Goal: Task Accomplishment & Management: Complete application form

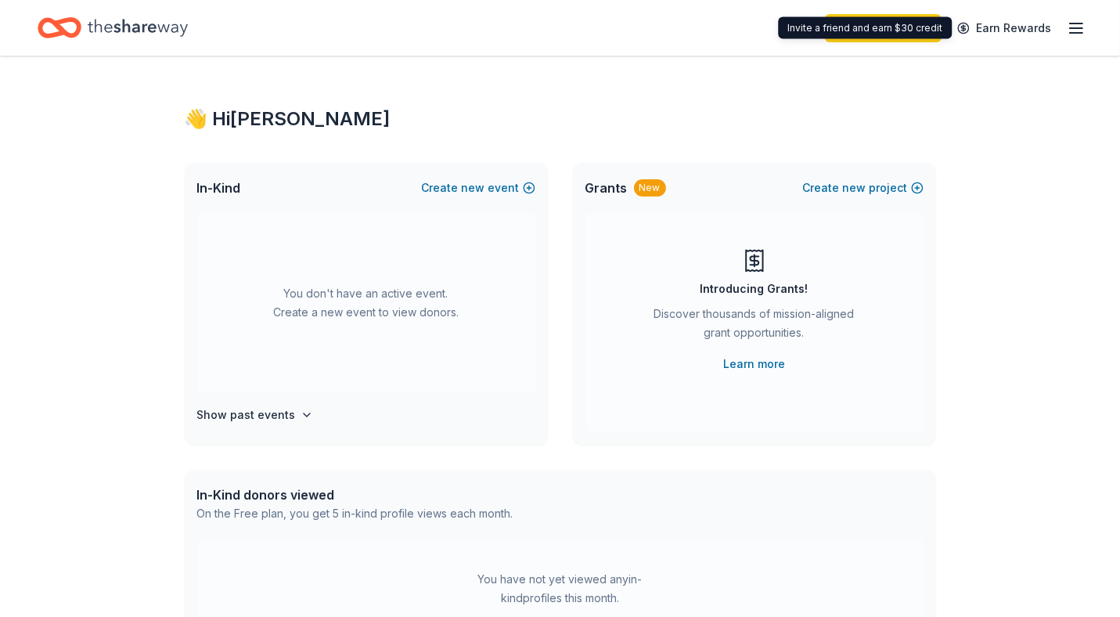
click at [1074, 28] on line "button" at bounding box center [1076, 28] width 13 height 0
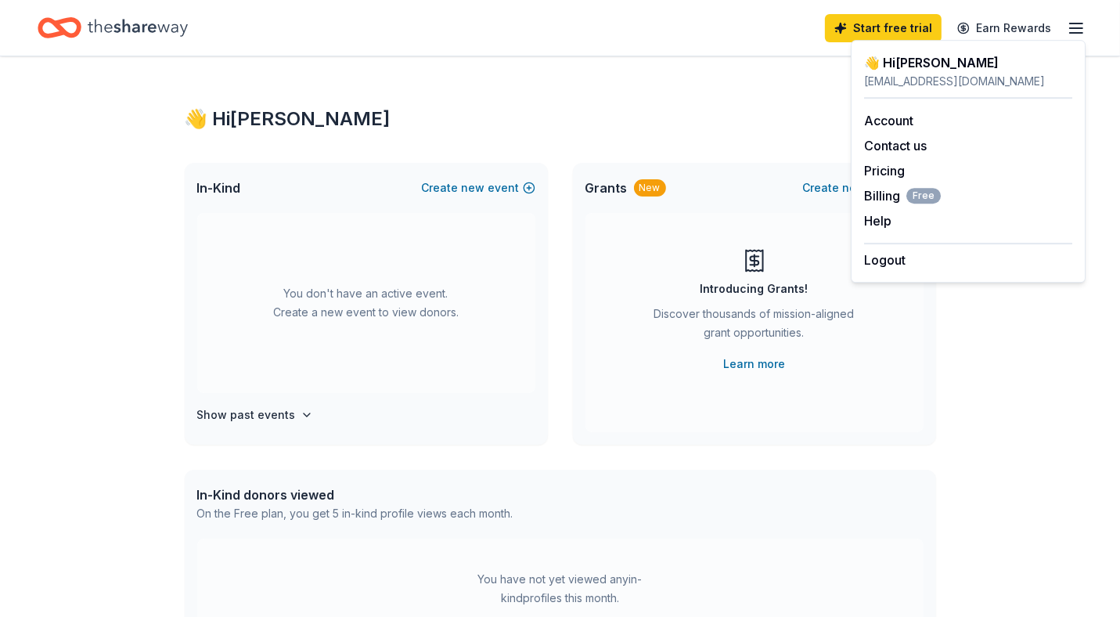
click at [102, 31] on icon "Home" at bounding box center [138, 28] width 100 height 32
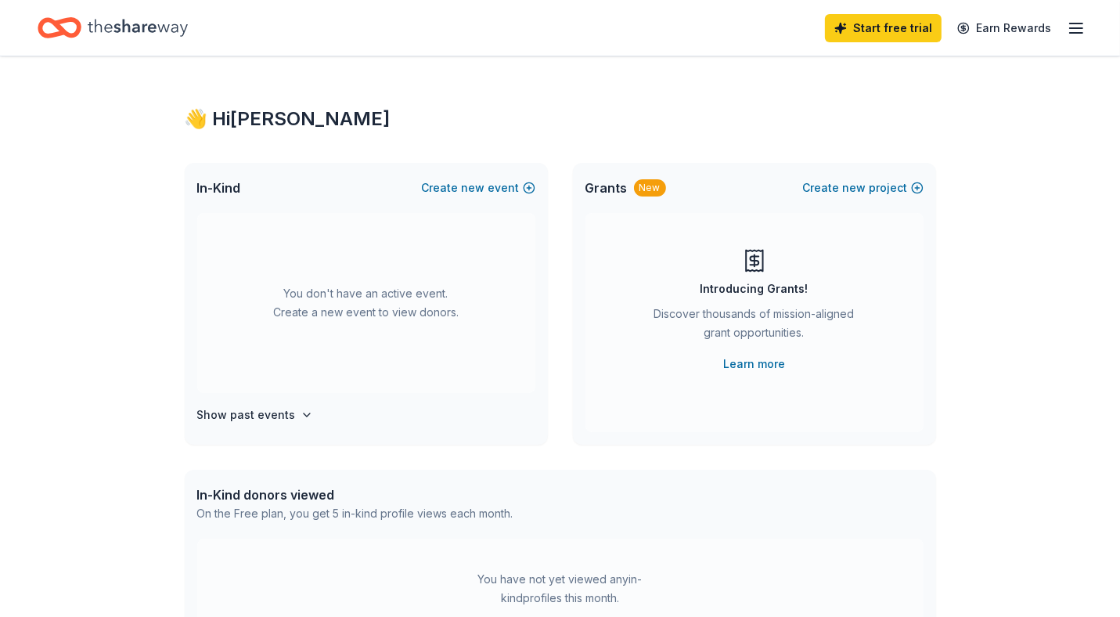
click at [101, 29] on icon "Home" at bounding box center [138, 27] width 100 height 17
click at [97, 20] on icon "Home" at bounding box center [138, 28] width 100 height 32
click at [997, 25] on link "Earn Rewards" at bounding box center [1004, 28] width 113 height 28
click at [1073, 29] on icon "button" at bounding box center [1075, 28] width 19 height 19
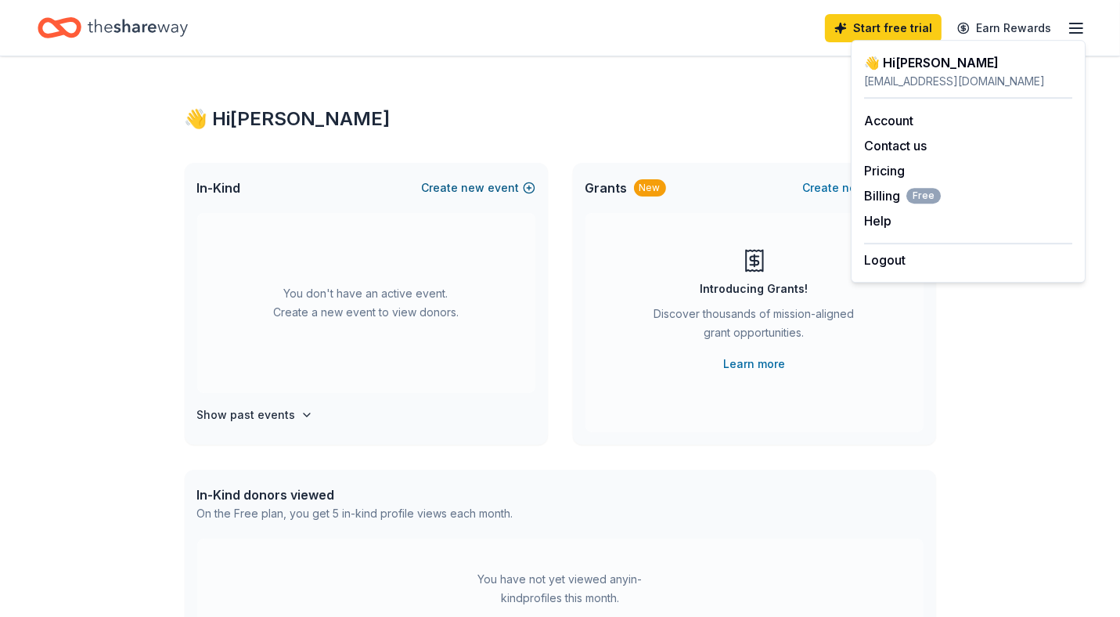
click at [527, 187] on button "Create new event" at bounding box center [478, 187] width 113 height 19
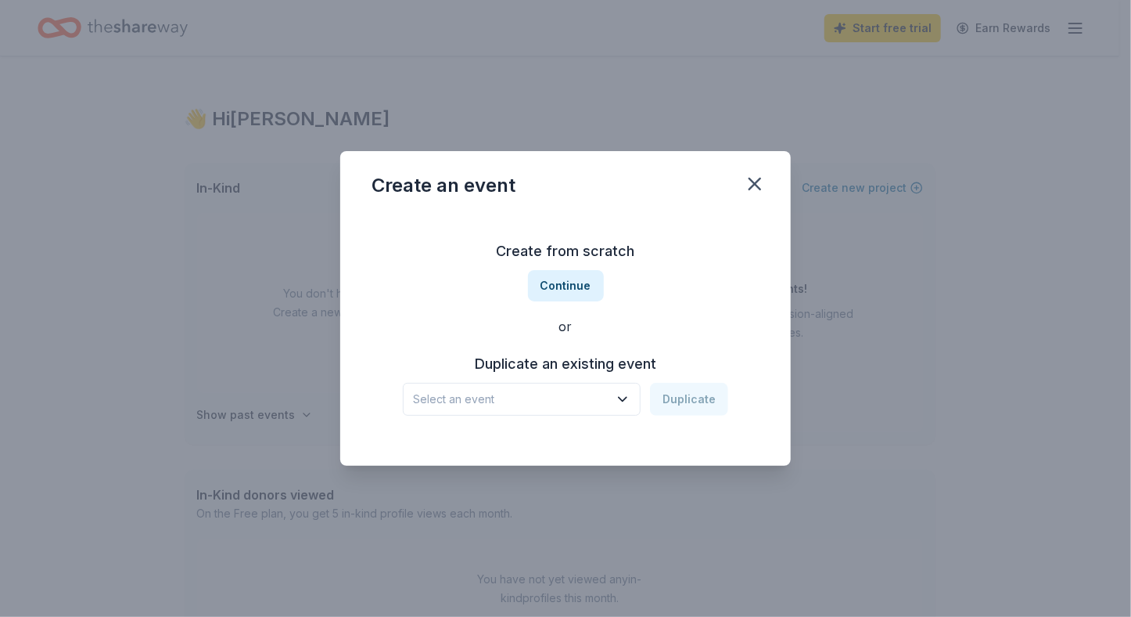
click at [620, 401] on icon "button" at bounding box center [623, 399] width 16 height 16
click at [517, 444] on div "Starry Starry Night" at bounding box center [469, 441] width 100 height 19
click at [485, 407] on div "Starry Starry Night" at bounding box center [511, 399] width 196 height 19
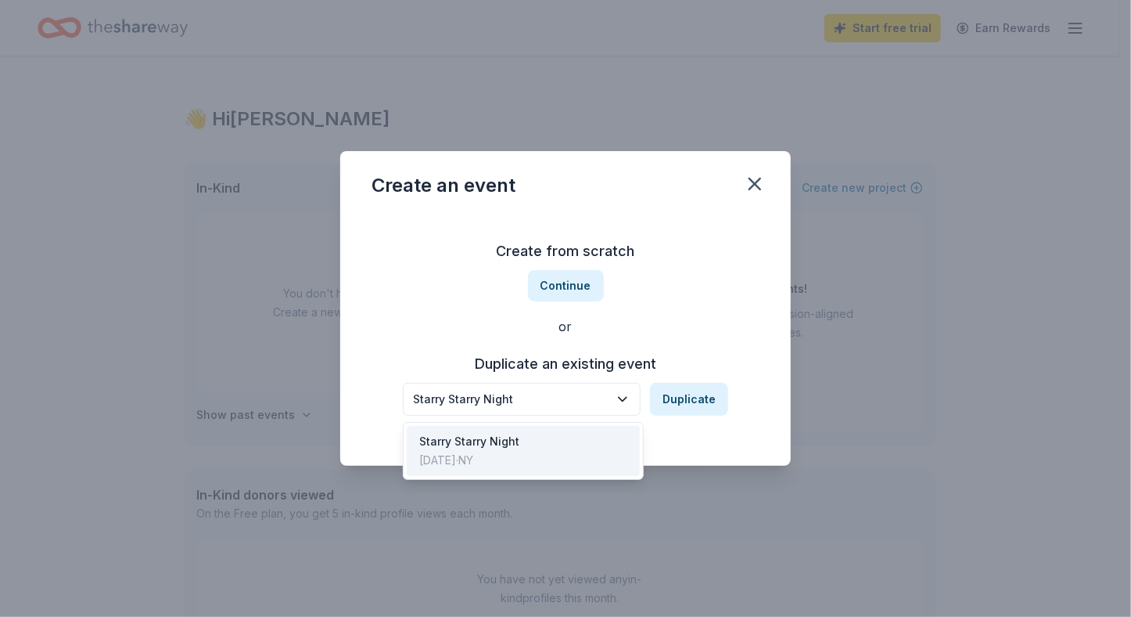
click at [569, 286] on div "Create from scratch Continue or Duplicate an existing event Starry Starry Night…" at bounding box center [566, 327] width 388 height 227
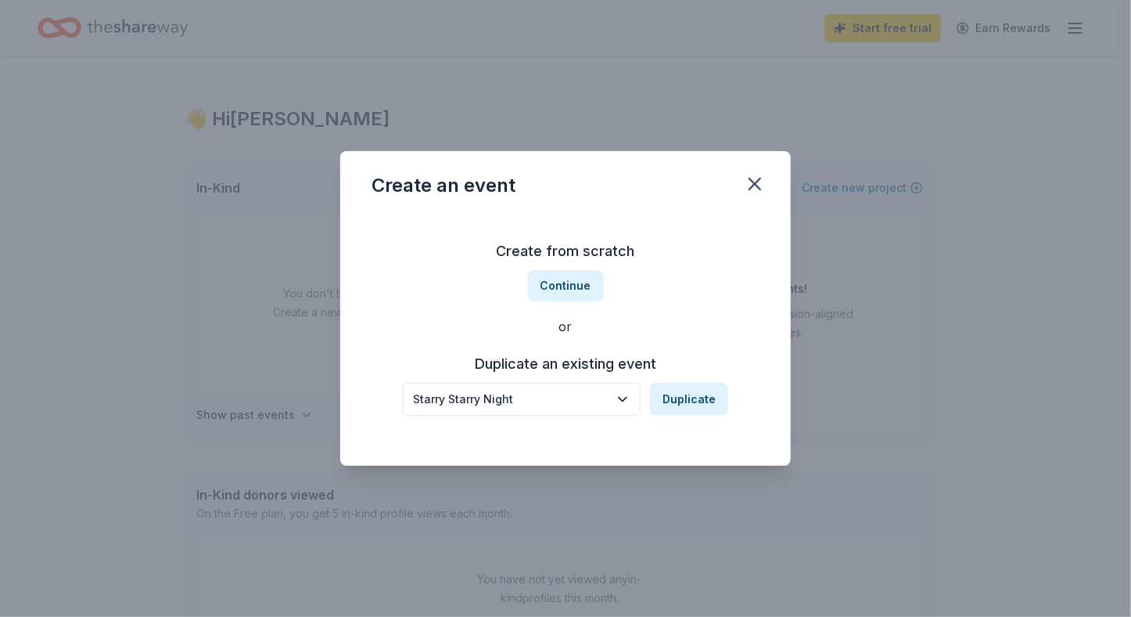
click at [569, 286] on button "Continue" at bounding box center [566, 285] width 76 height 31
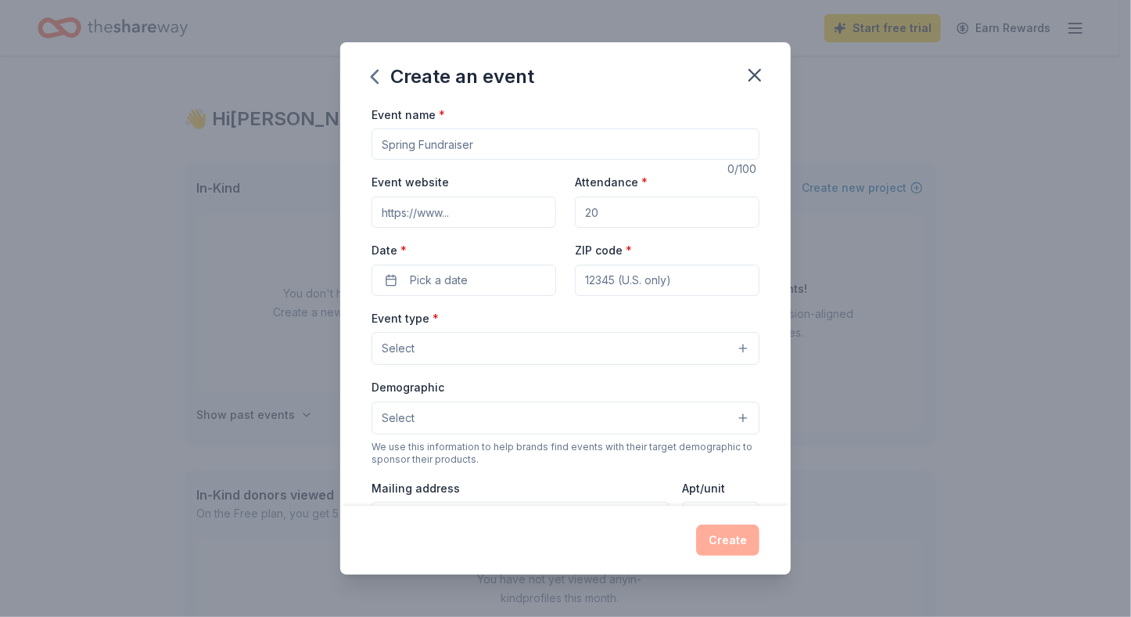
click at [413, 146] on input "Event name *" at bounding box center [566, 143] width 388 height 31
type input "Starry Starry Night"
click at [457, 207] on input "Event website" at bounding box center [464, 211] width 185 height 31
click at [453, 214] on input "Event website" at bounding box center [464, 211] width 185 height 31
click at [459, 214] on input "Event website" at bounding box center [464, 211] width 185 height 31
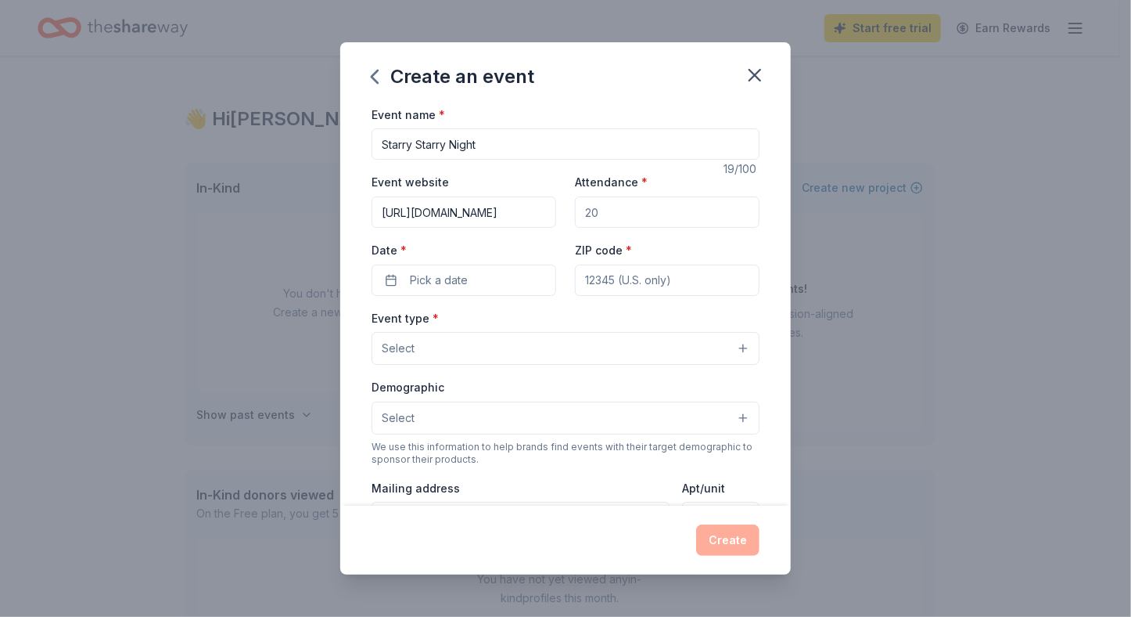
scroll to position [0, 6]
type input "https://www.walkway.org/starry"
drag, startPoint x: 622, startPoint y: 201, endPoint x: 599, endPoint y: 214, distance: 25.9
click at [599, 214] on input "Attendance *" at bounding box center [667, 211] width 185 height 31
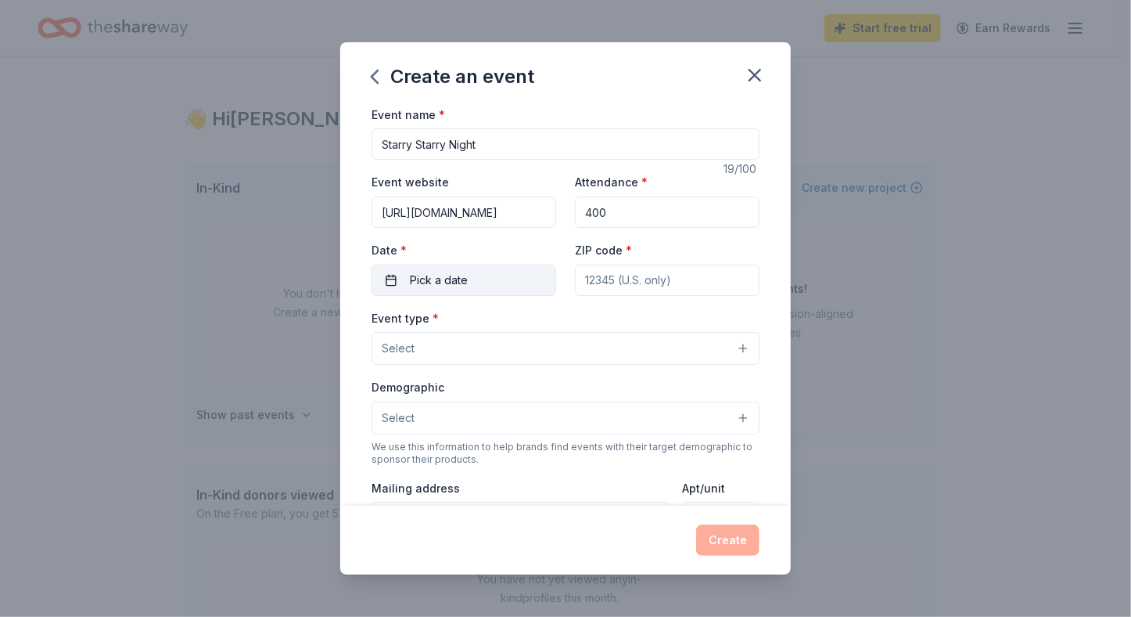
type input "400"
click at [449, 280] on span "Pick a date" at bounding box center [439, 280] width 58 height 19
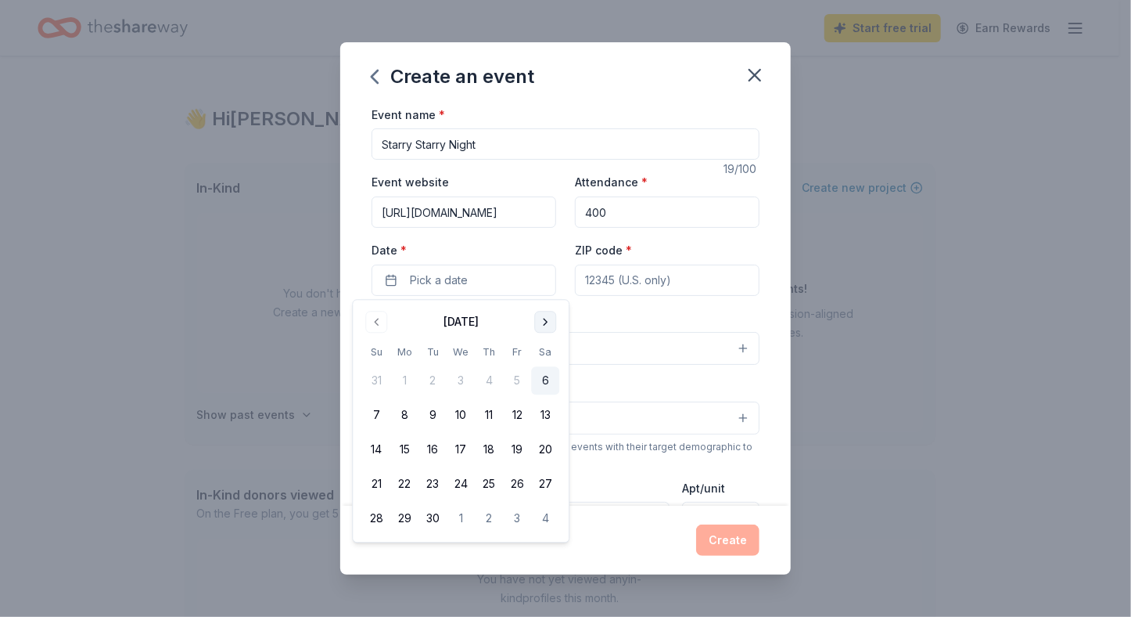
click at [540, 322] on button "Go to next month" at bounding box center [545, 322] width 22 height 22
click at [513, 382] on button "3" at bounding box center [517, 381] width 28 height 28
click at [615, 279] on input "ZIP code *" at bounding box center [667, 279] width 185 height 31
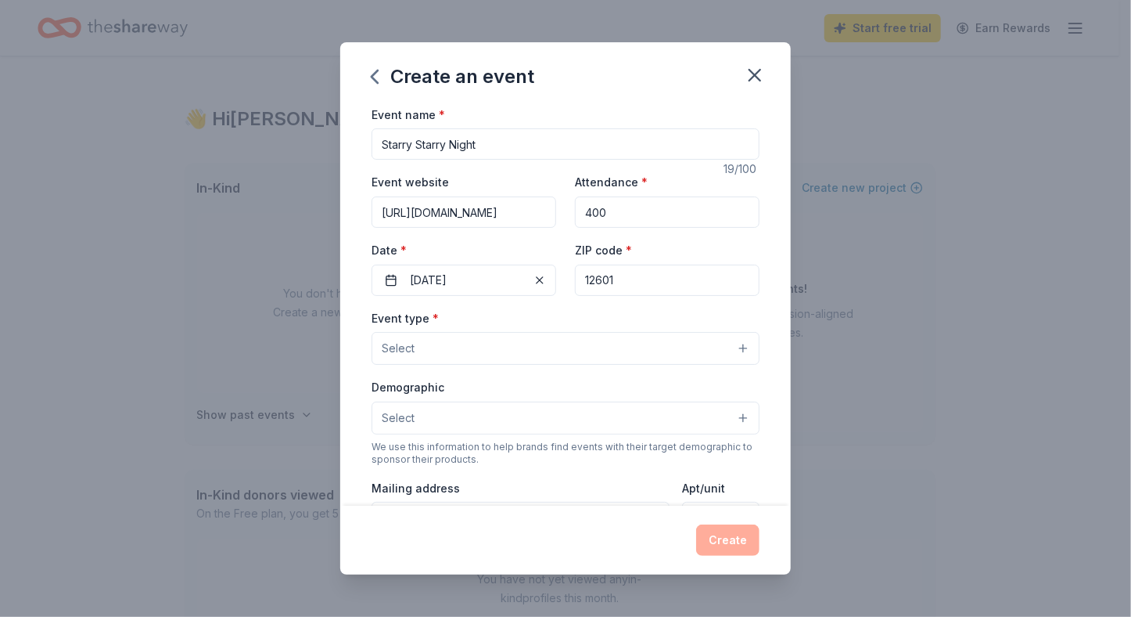
type input "12601"
click at [410, 353] on span "Select" at bounding box center [398, 348] width 33 height 19
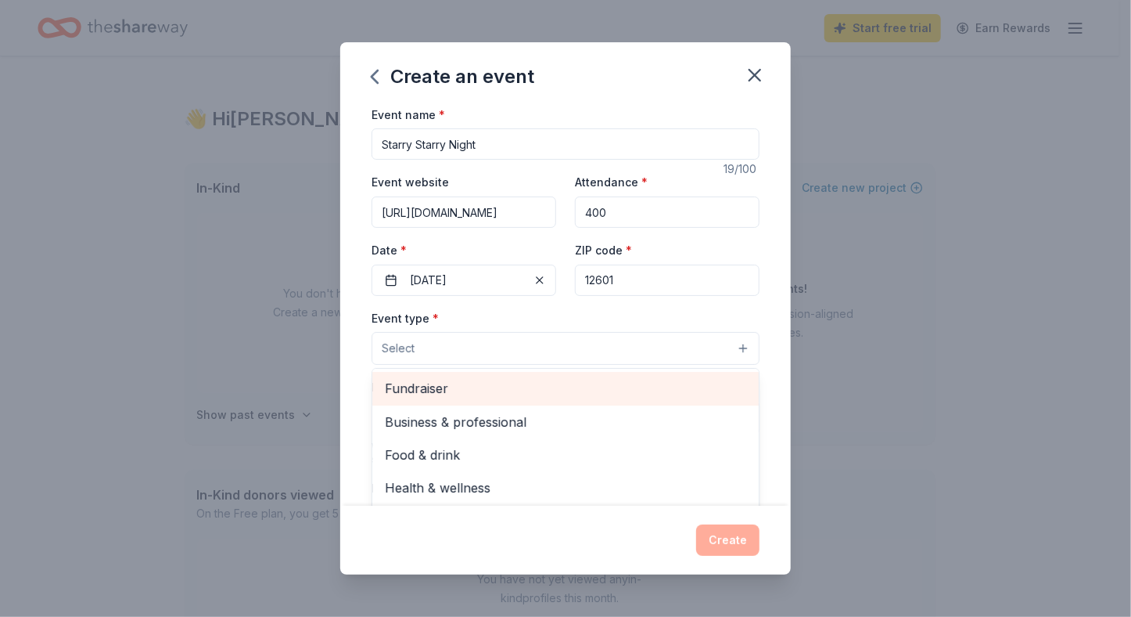
click at [410, 392] on span "Fundraiser" at bounding box center [565, 388] width 361 height 20
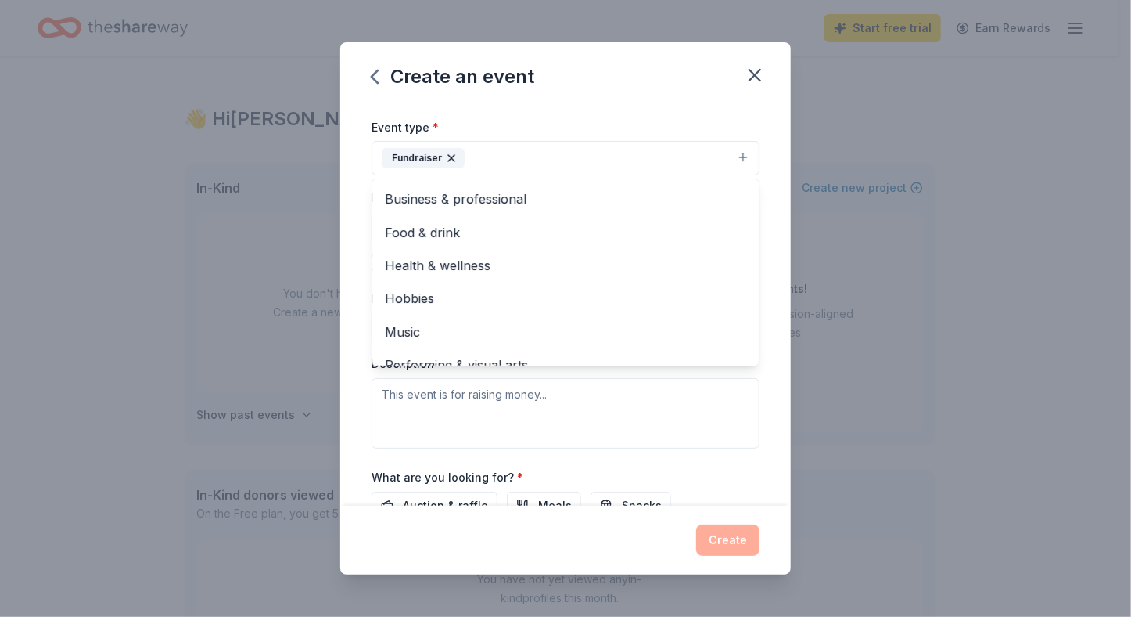
scroll to position [260, 0]
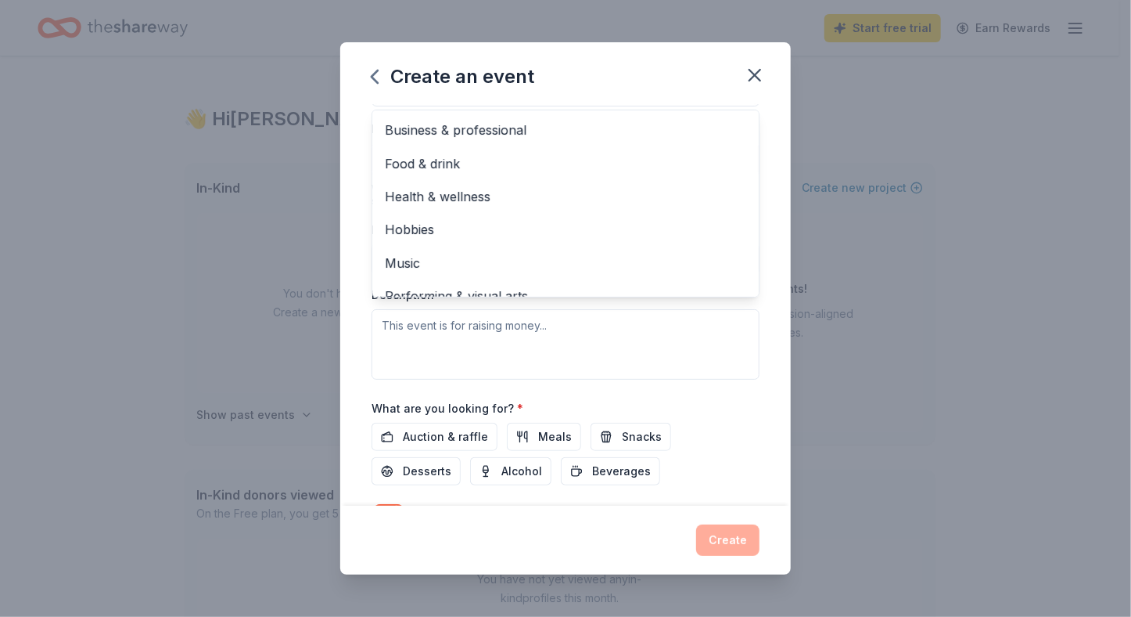
click at [351, 325] on div "Event name * Starry Starry Night 19 /100 Event website https://www.walkway.org/…" at bounding box center [565, 305] width 451 height 401
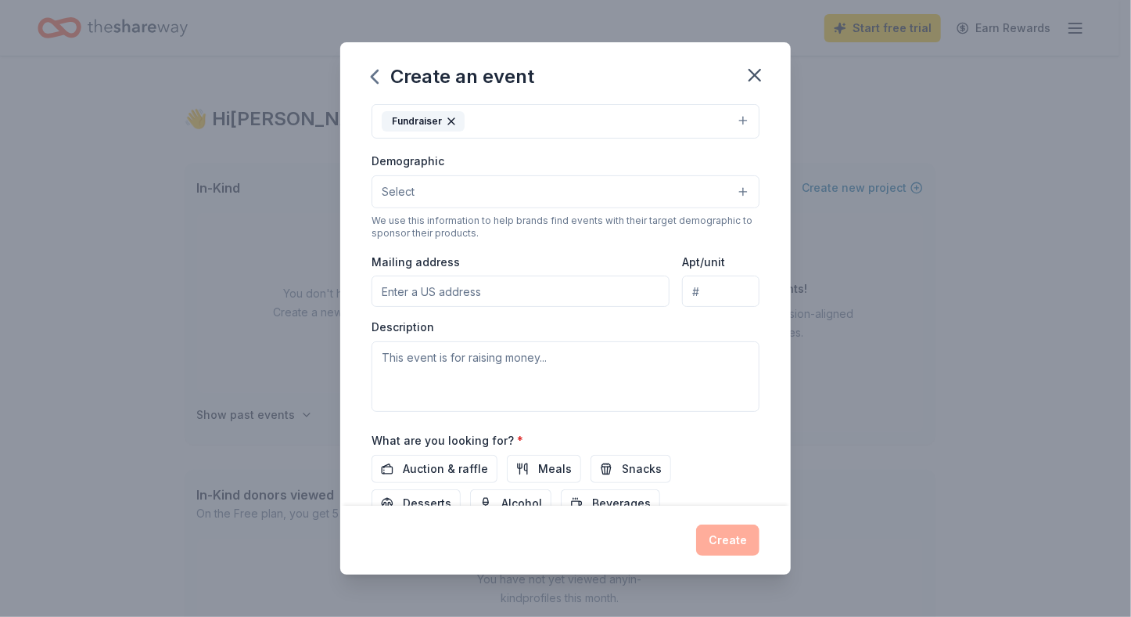
click at [401, 291] on input "Mailing address" at bounding box center [521, 290] width 298 height 31
click at [497, 291] on input "80 Washington Street, Poughkeepsie, NY, 12601" at bounding box center [521, 290] width 298 height 31
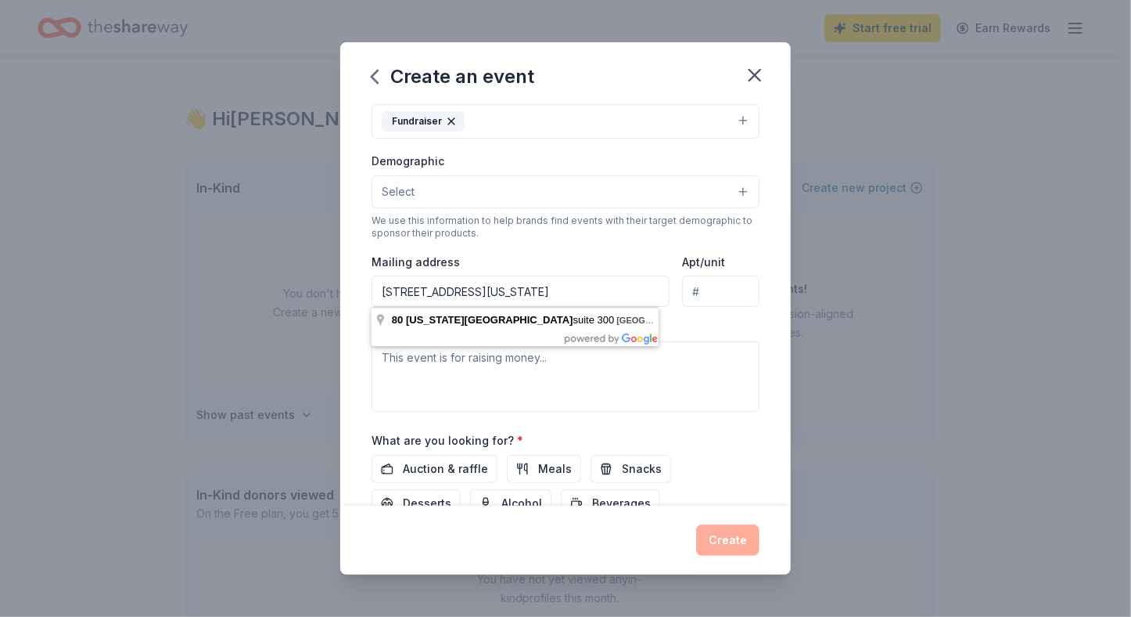
type input "80 Washington Street Suite 300 Poughkeepsie, NY, 12601"
click at [602, 381] on textarea at bounding box center [566, 376] width 388 height 70
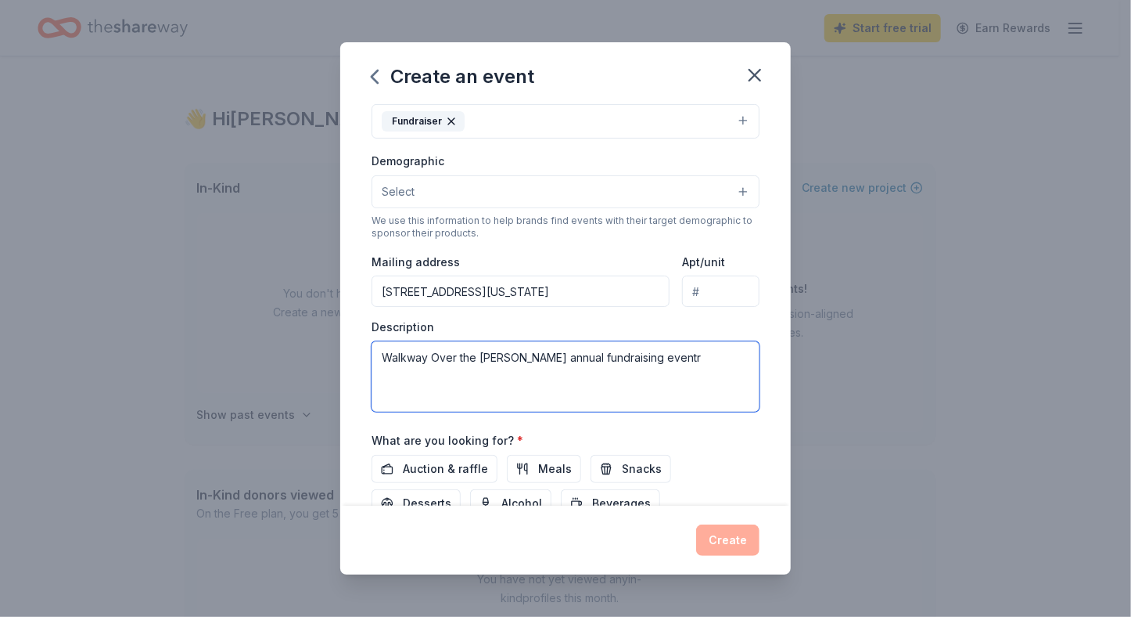
type textarea "Walkway Over the [PERSON_NAME] annual fundraising eventr"
click at [358, 455] on div "Event name * Starry Starry Night 19 /100 Event website https://www.walkway.org/…" at bounding box center [565, 305] width 451 height 401
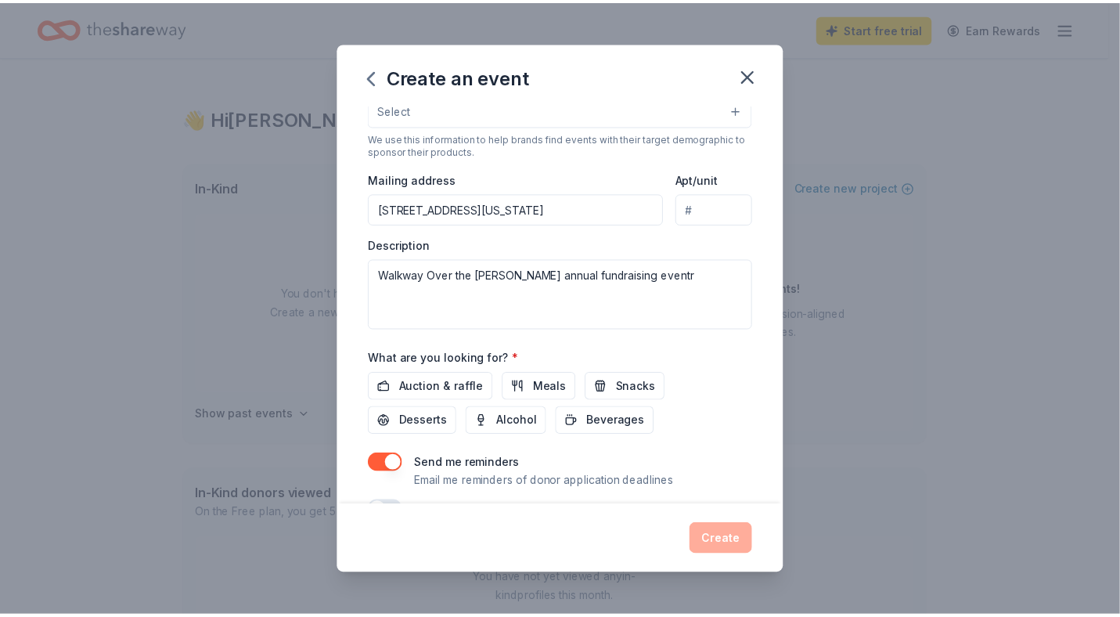
scroll to position [347, 0]
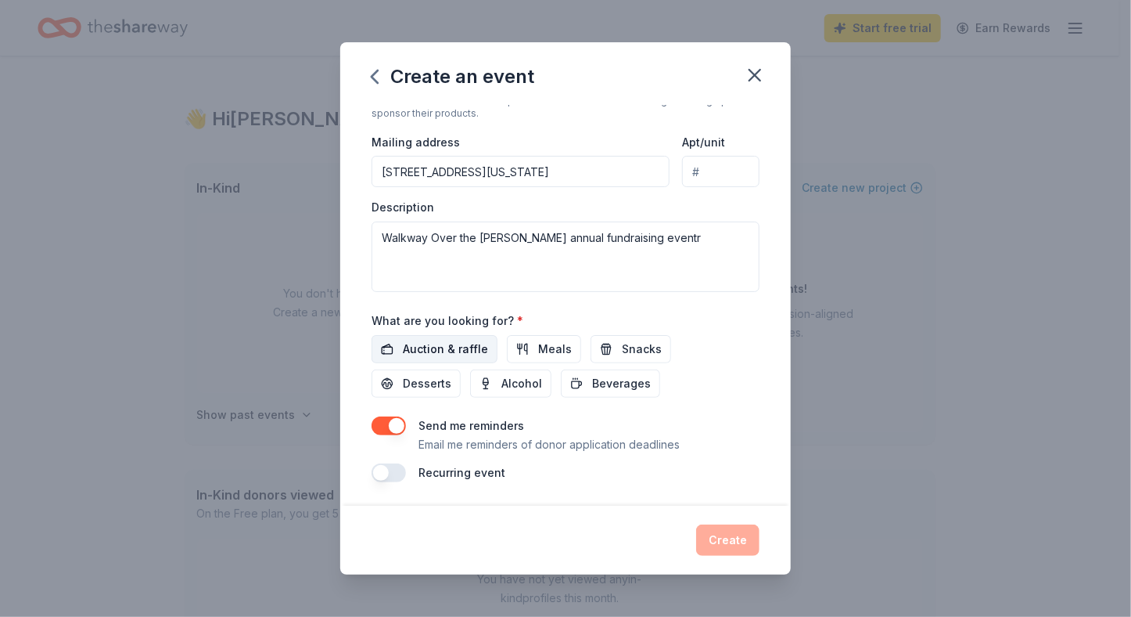
click at [426, 349] on span "Auction & raffle" at bounding box center [445, 349] width 85 height 19
click at [715, 527] on button "Create" at bounding box center [727, 539] width 63 height 31
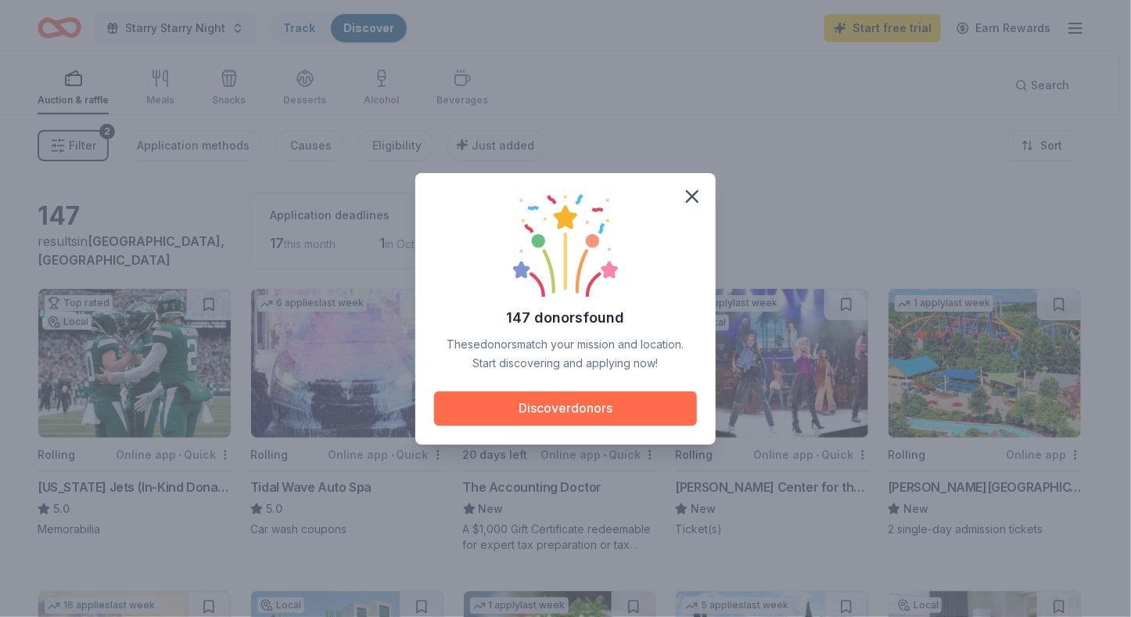
click at [610, 405] on button "Discover donors" at bounding box center [565, 408] width 263 height 34
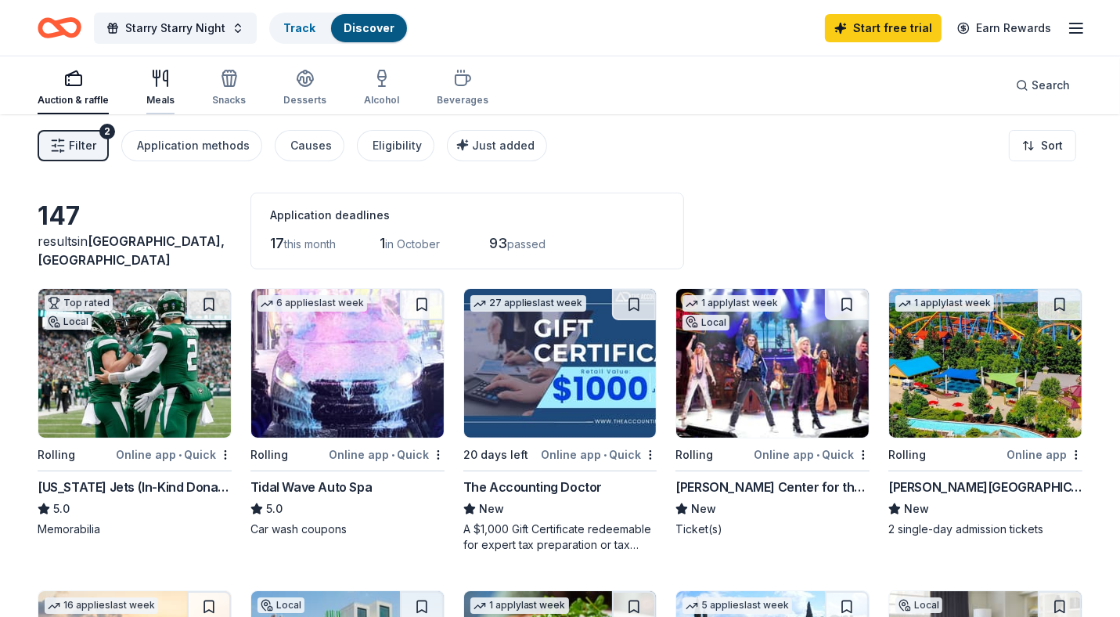
click at [151, 80] on icon "button" at bounding box center [160, 78] width 19 height 19
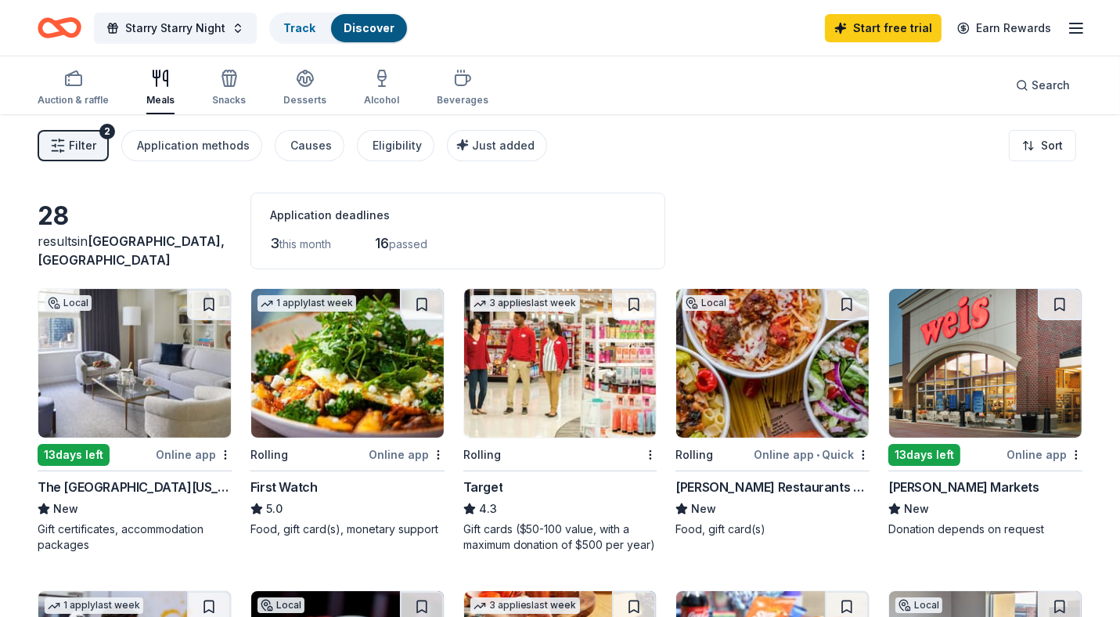
click at [1031, 449] on div "Online app" at bounding box center [1044, 454] width 76 height 20
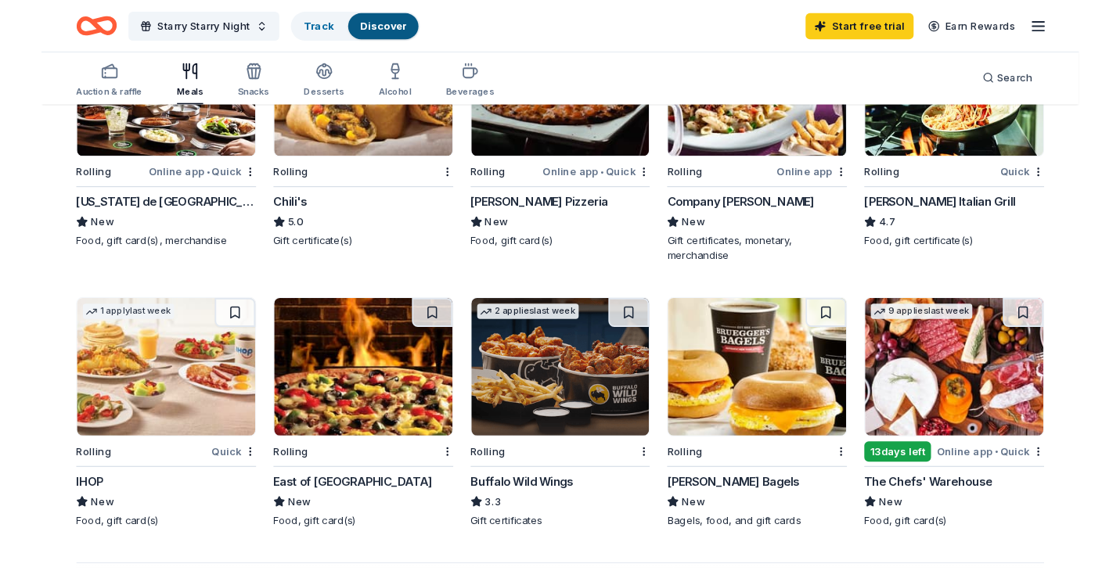
scroll to position [908, 0]
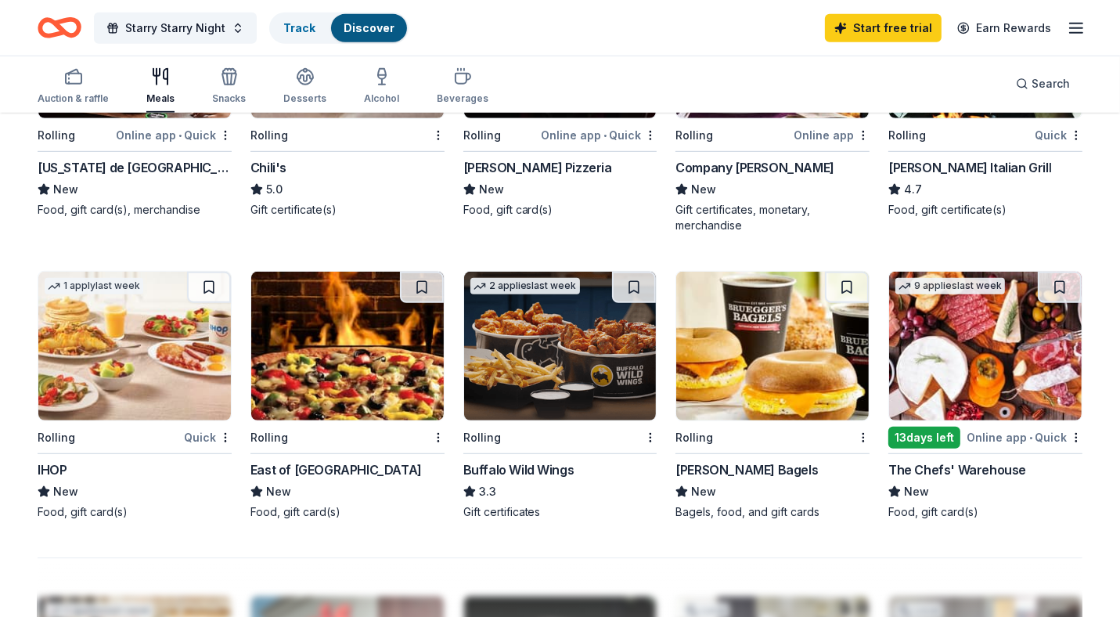
click at [508, 363] on img at bounding box center [560, 346] width 192 height 149
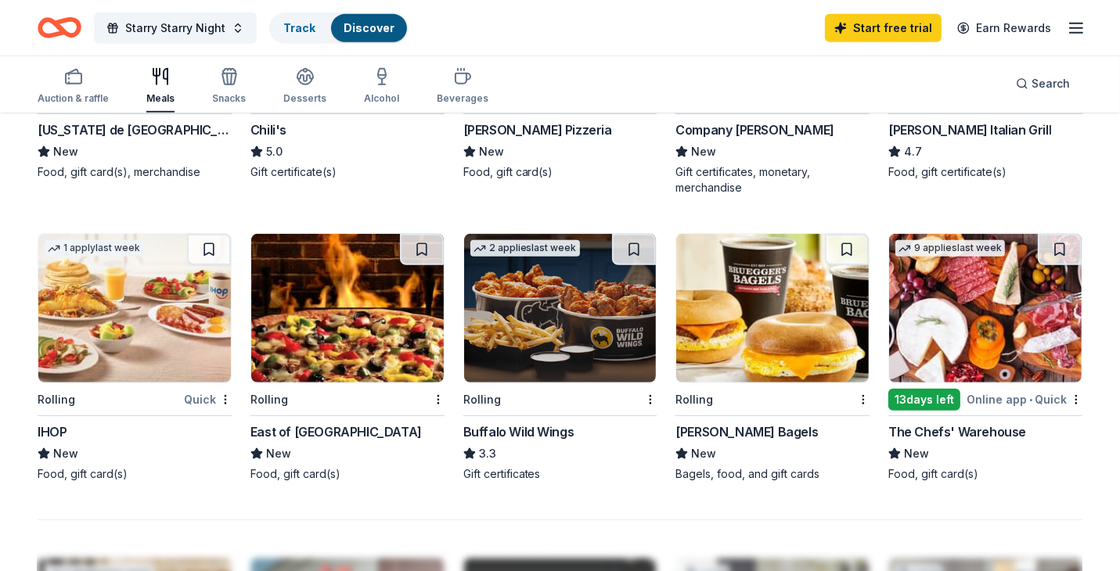
scroll to position [1004, 0]
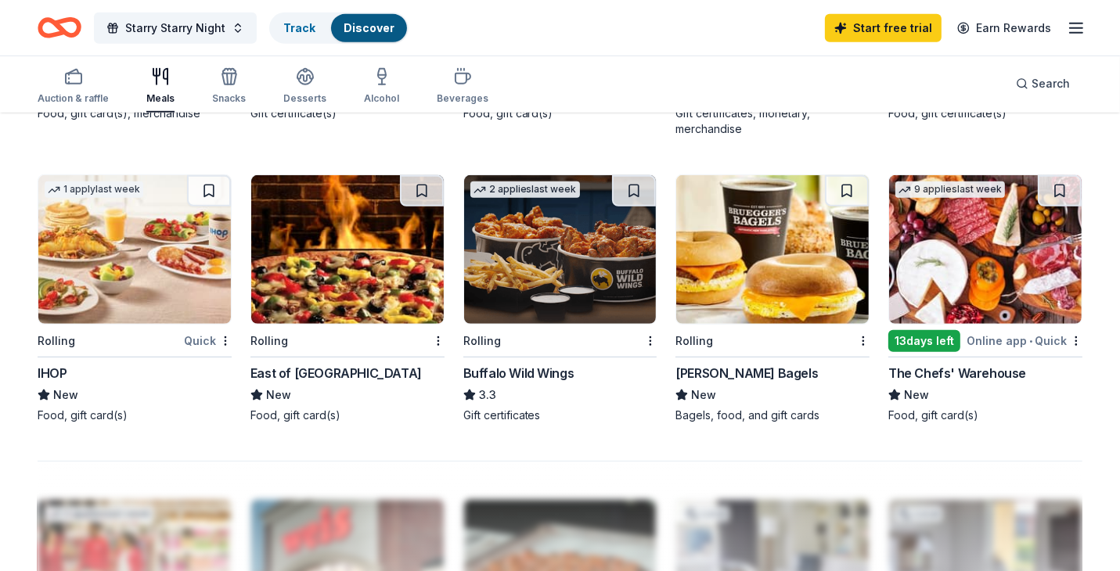
click at [511, 270] on img at bounding box center [560, 249] width 192 height 149
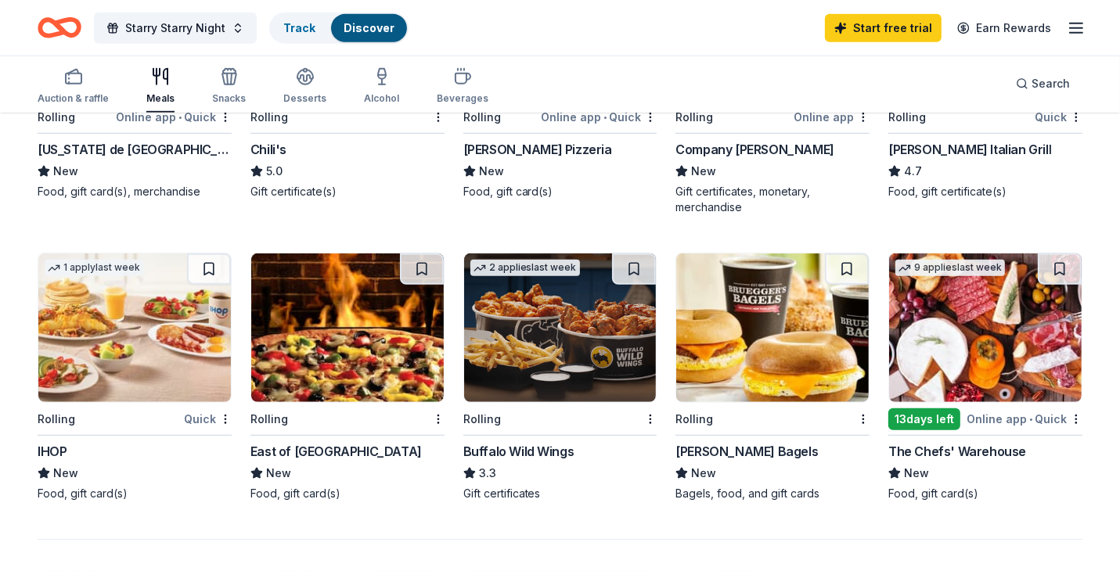
scroll to position [998, 0]
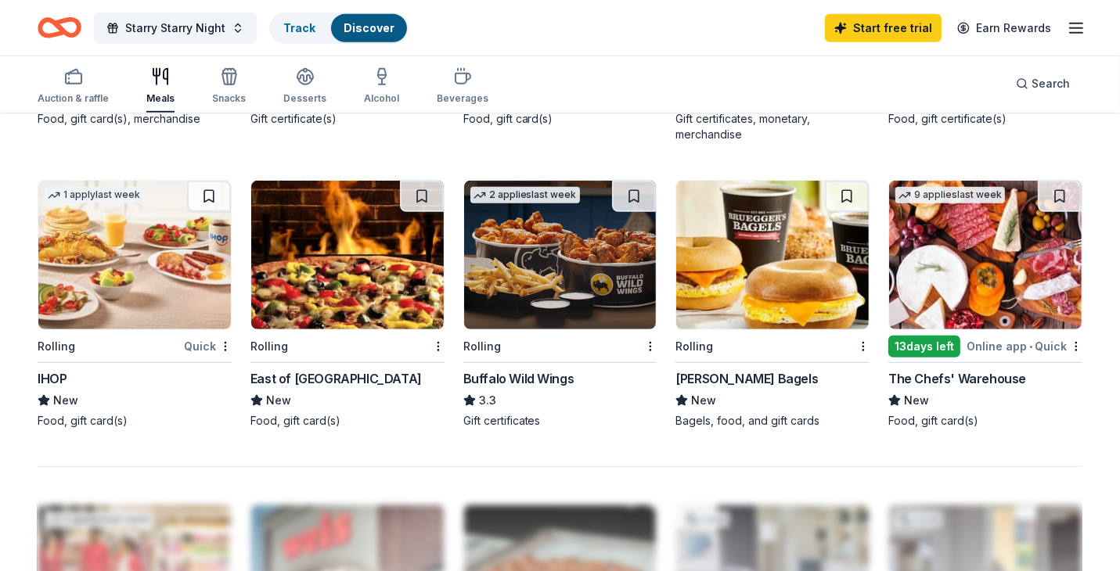
click at [970, 286] on img at bounding box center [985, 255] width 192 height 149
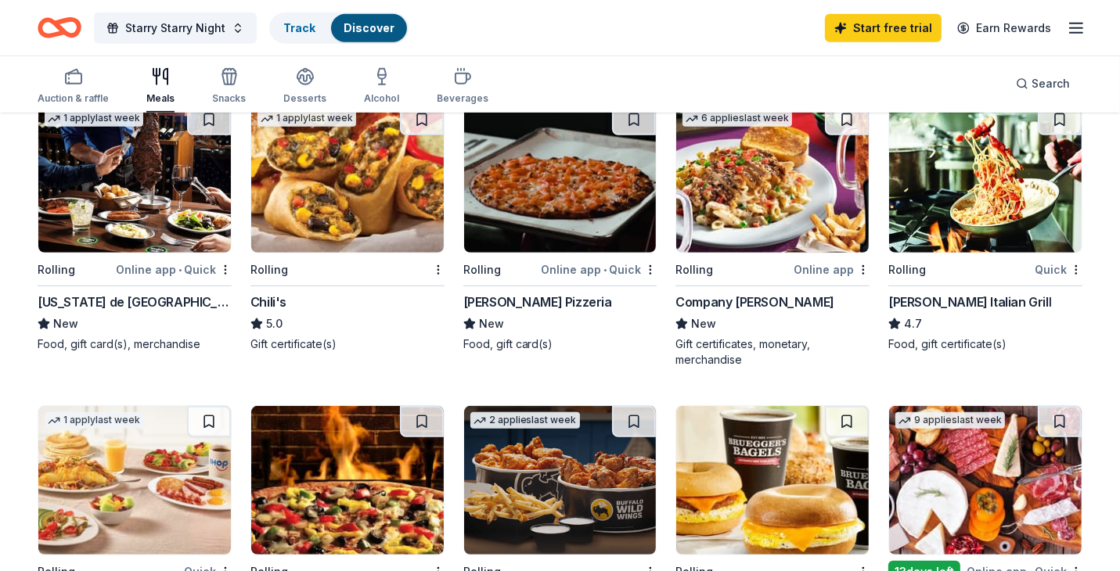
scroll to position [681, 0]
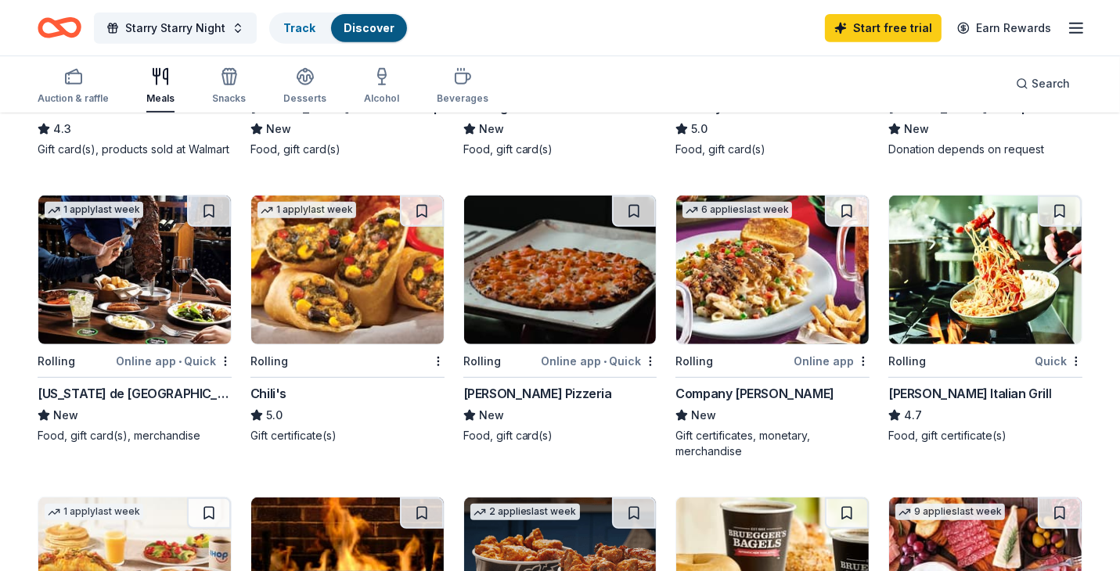
click at [325, 275] on img at bounding box center [347, 270] width 192 height 149
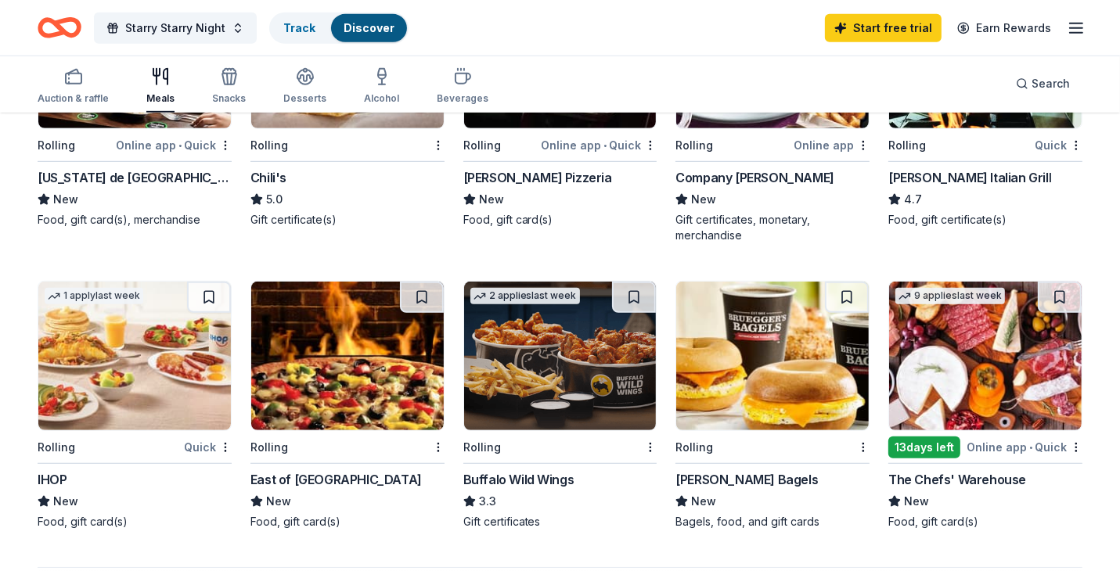
scroll to position [991, 0]
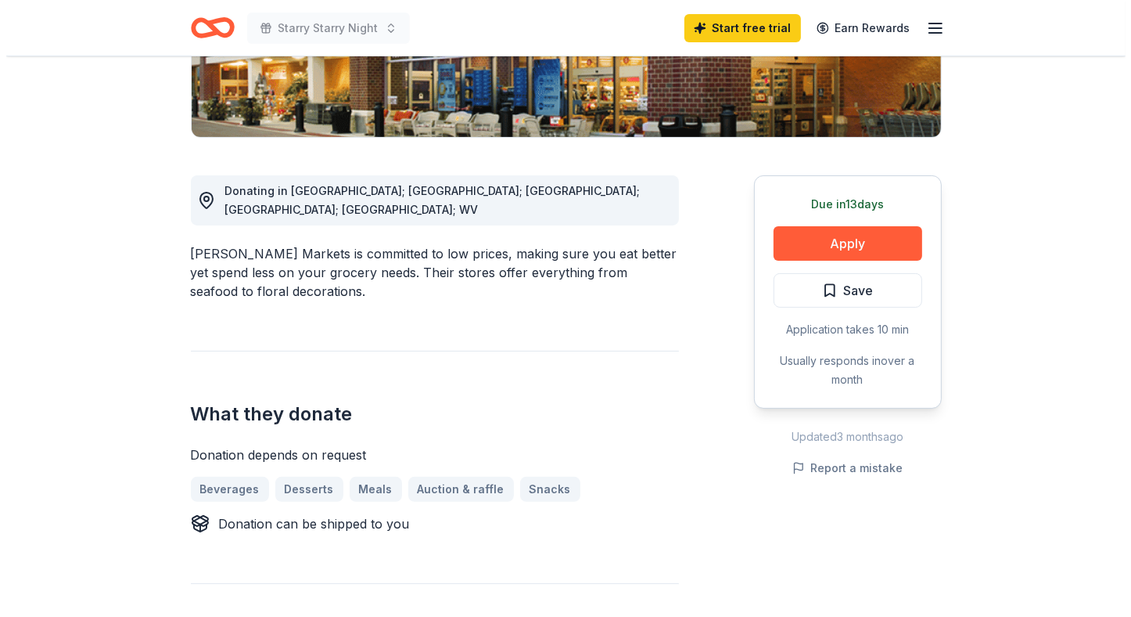
scroll to position [376, 0]
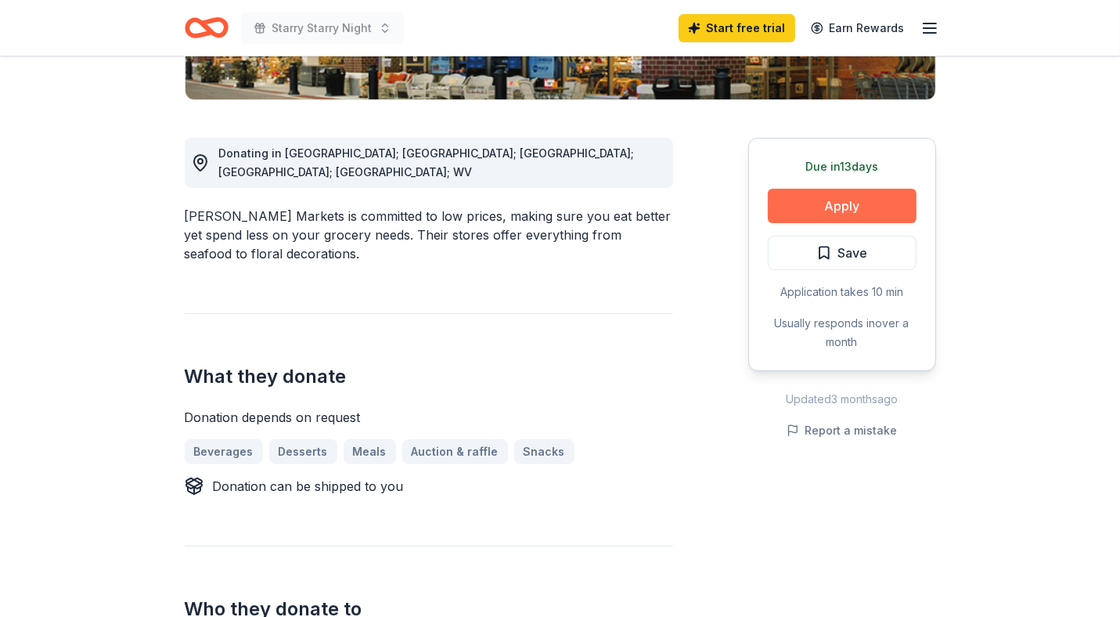
click at [822, 201] on button "Apply" at bounding box center [842, 206] width 149 height 34
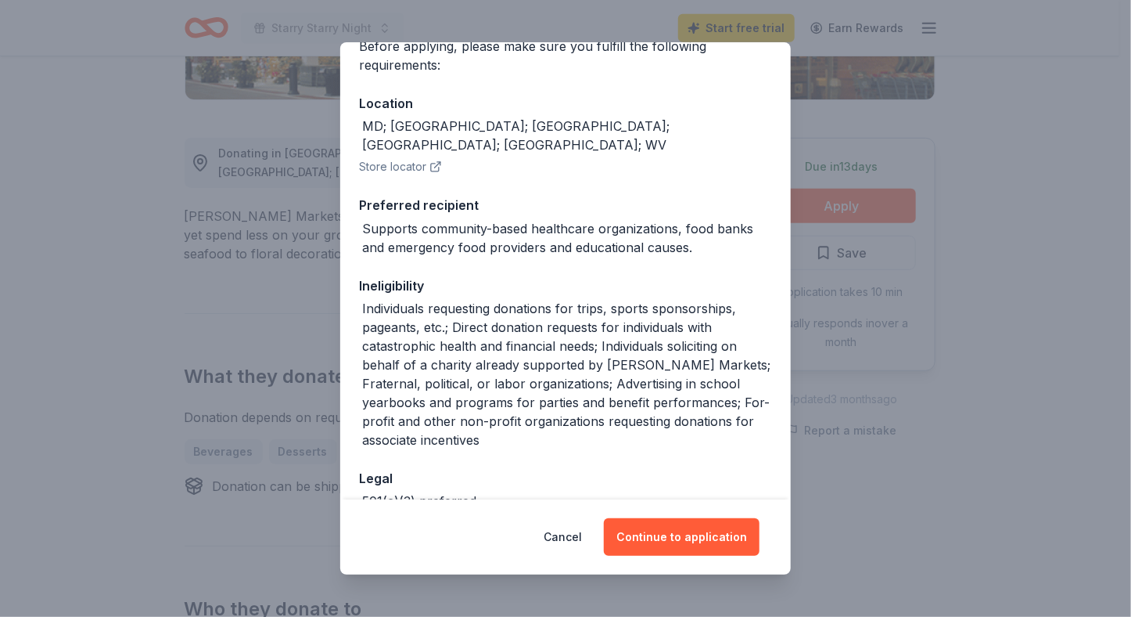
scroll to position [149, 0]
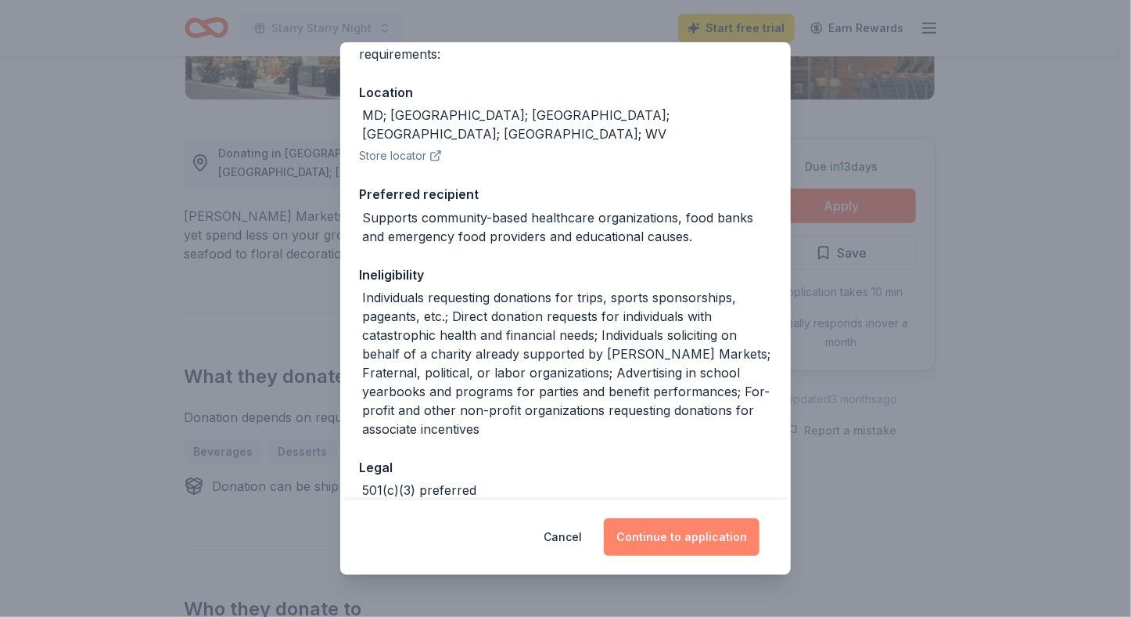
click at [699, 522] on button "Continue to application" at bounding box center [682, 537] width 156 height 38
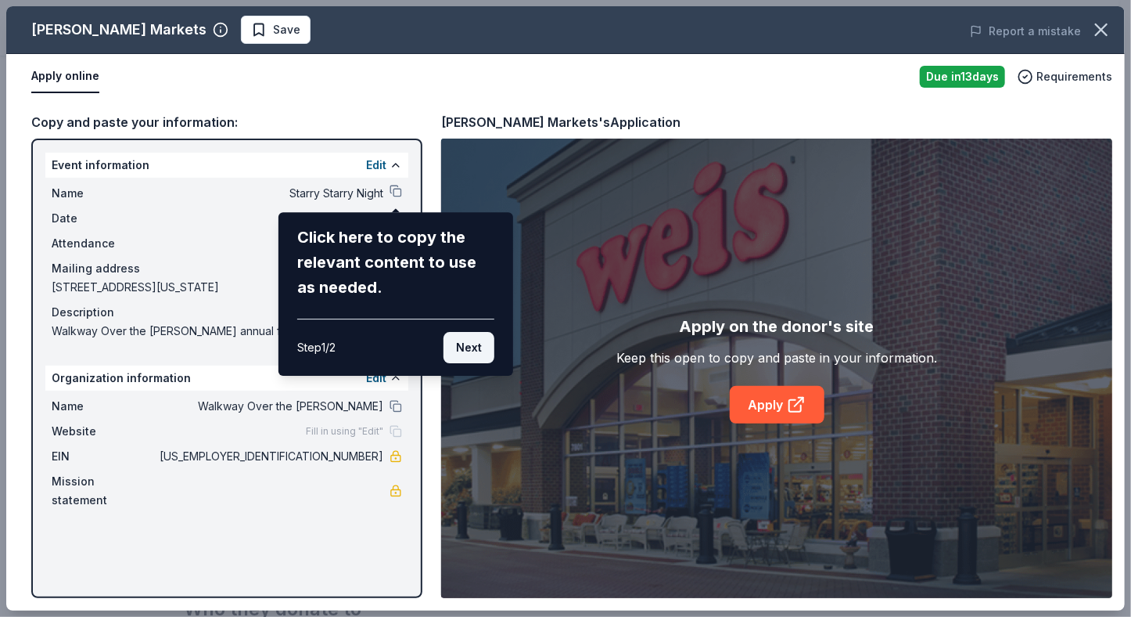
click at [468, 347] on button "Next" at bounding box center [469, 347] width 51 height 31
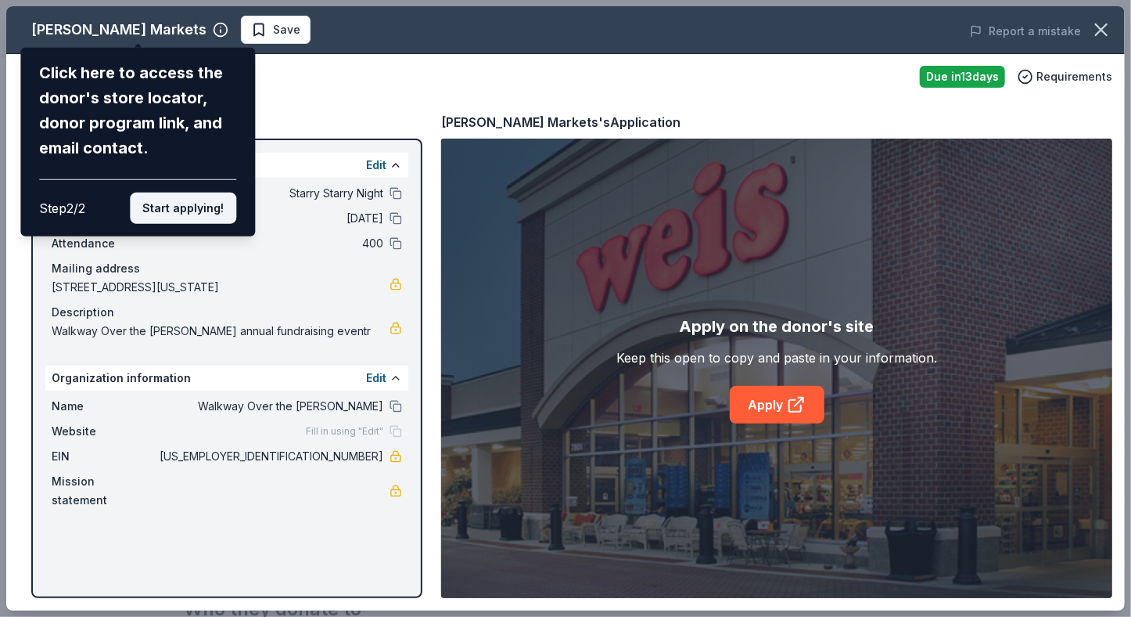
click at [182, 212] on button "Start applying!" at bounding box center [183, 207] width 106 height 31
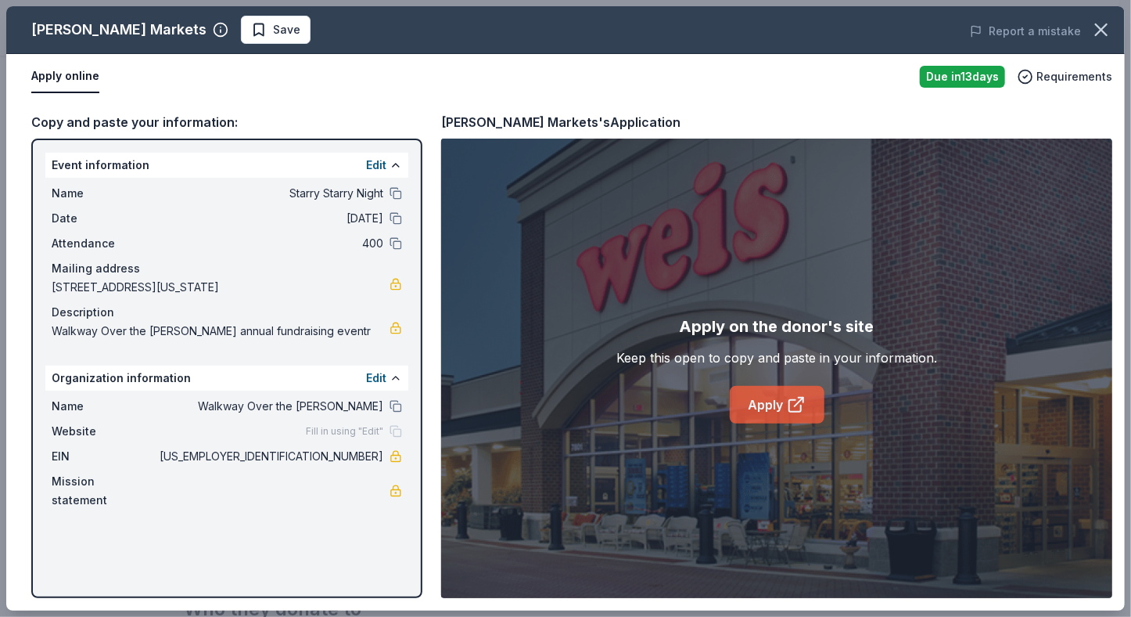
click at [772, 404] on link "Apply" at bounding box center [777, 405] width 95 height 38
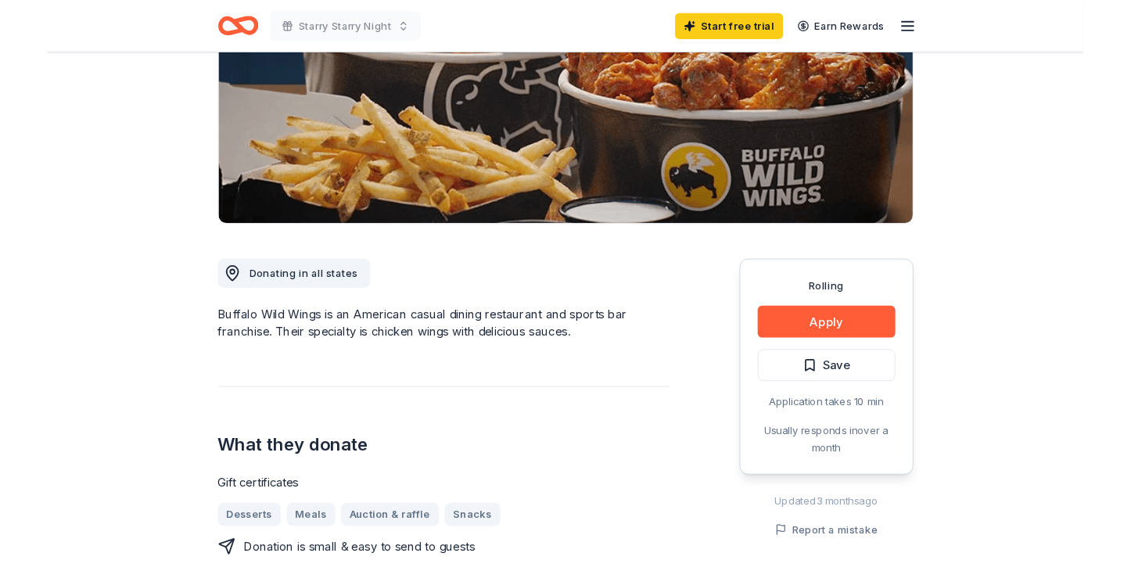
scroll to position [282, 0]
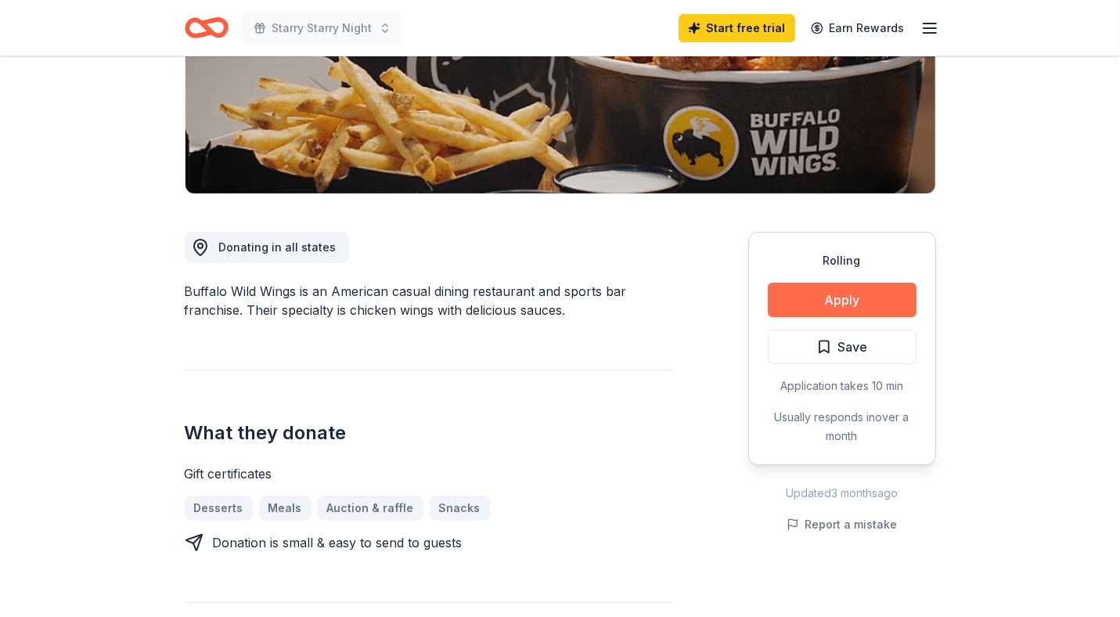
click at [807, 300] on button "Apply" at bounding box center [842, 299] width 149 height 34
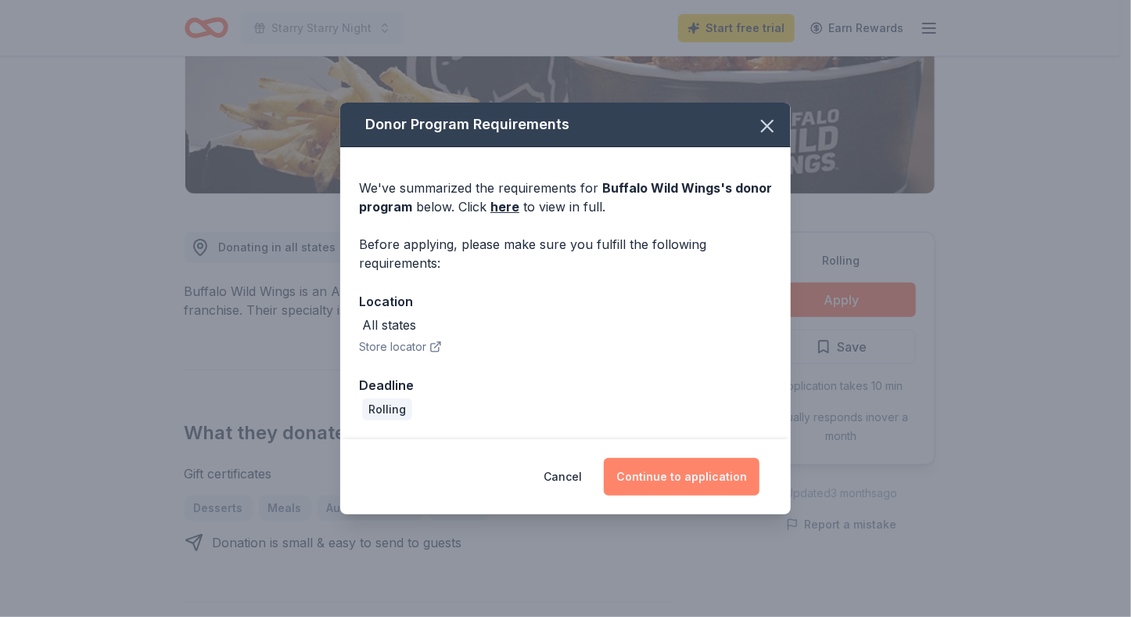
click at [682, 475] on button "Continue to application" at bounding box center [682, 477] width 156 height 38
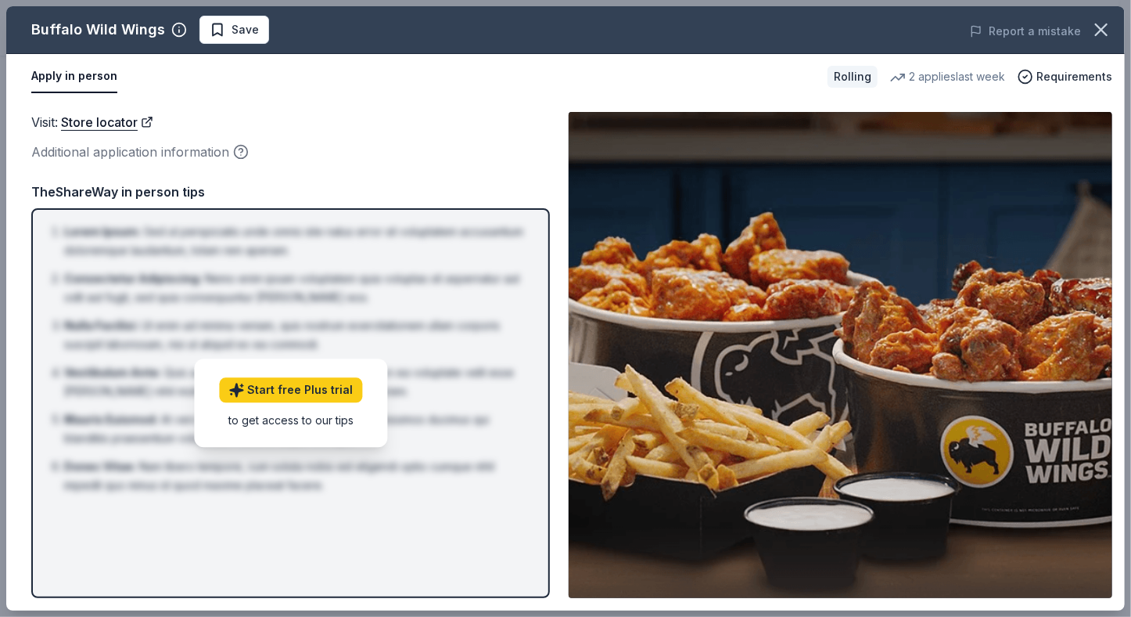
click at [422, 167] on div "Visit : Store locator Additional application information TheShareWay in person …" at bounding box center [290, 355] width 519 height 486
click at [388, 192] on div "TheShareWay in person tips" at bounding box center [290, 192] width 519 height 20
click at [77, 33] on div "Buffalo Wild Wings" at bounding box center [98, 29] width 134 height 25
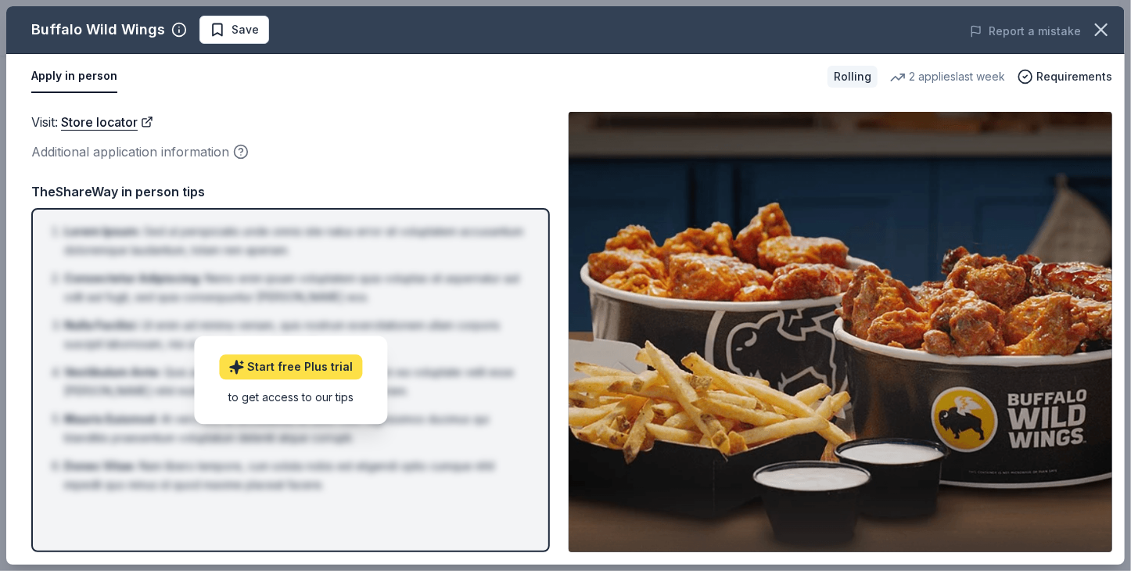
click at [286, 359] on link "Start free Plus trial" at bounding box center [290, 367] width 143 height 25
click at [340, 160] on div "Additional application information" at bounding box center [290, 152] width 519 height 20
click at [520, 174] on div "Visit : Store locator Additional application information TheShareWay in person …" at bounding box center [290, 332] width 519 height 441
click at [279, 164] on div "Visit : Store locator Additional application information TheShareWay in person …" at bounding box center [290, 332] width 519 height 441
click at [116, 28] on div "Buffalo Wild Wings" at bounding box center [98, 29] width 134 height 25
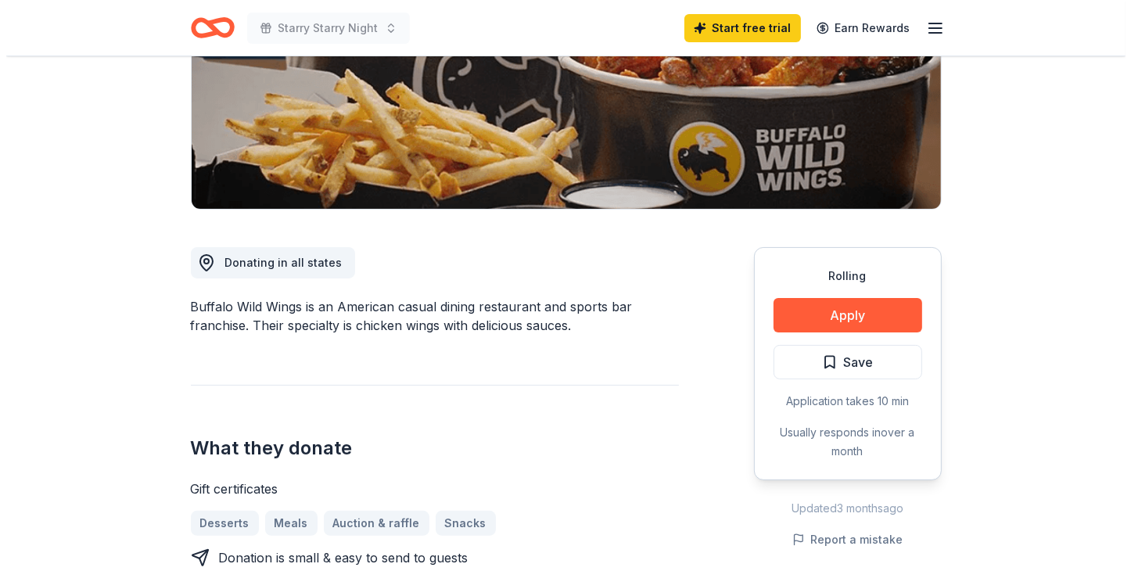
scroll to position [261, 0]
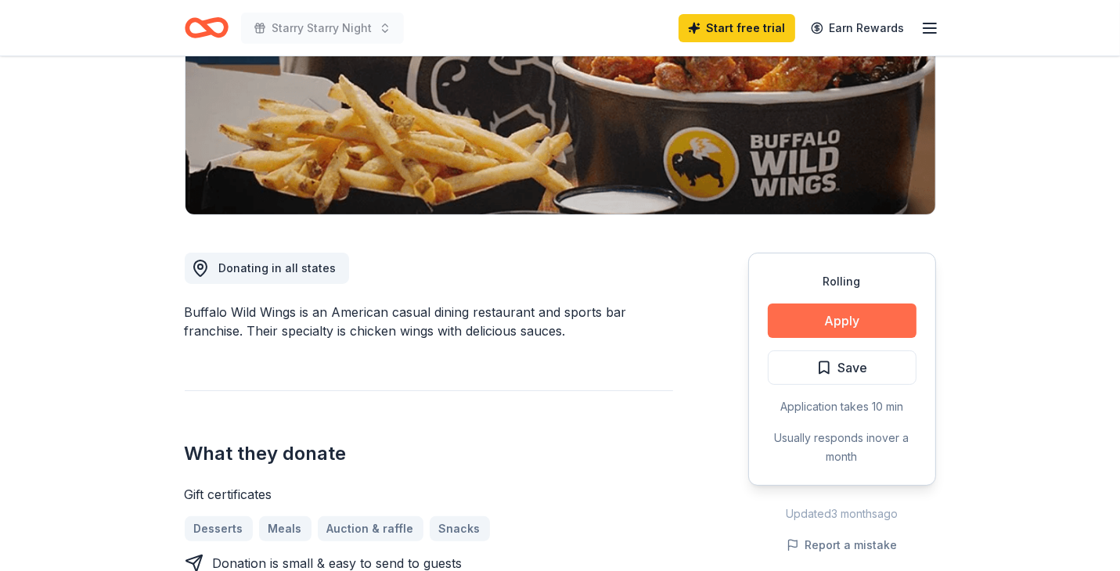
click at [805, 311] on button "Apply" at bounding box center [842, 321] width 149 height 34
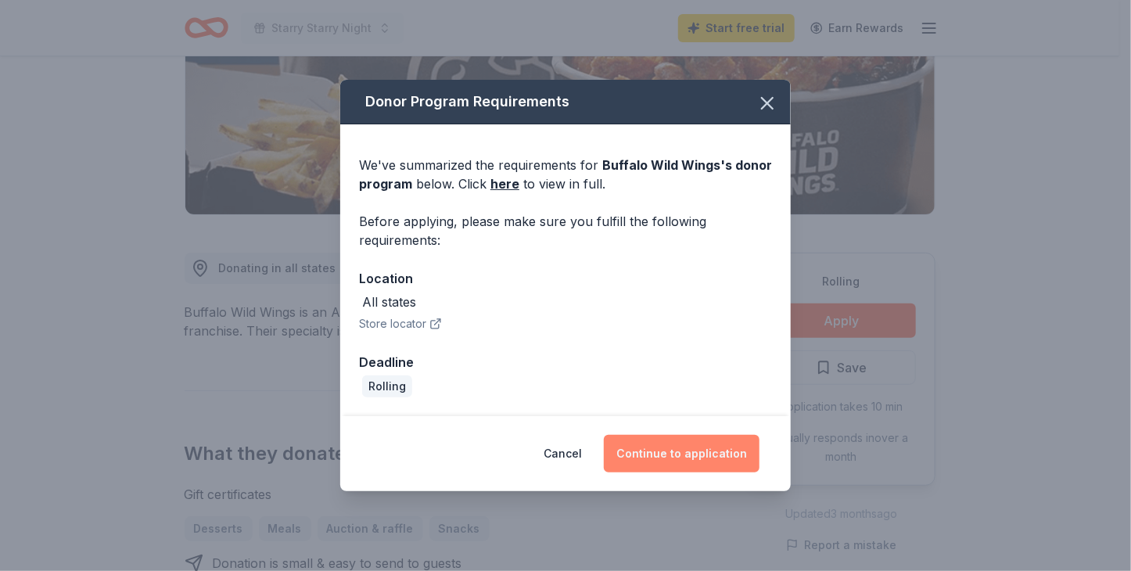
click at [696, 451] on button "Continue to application" at bounding box center [682, 454] width 156 height 38
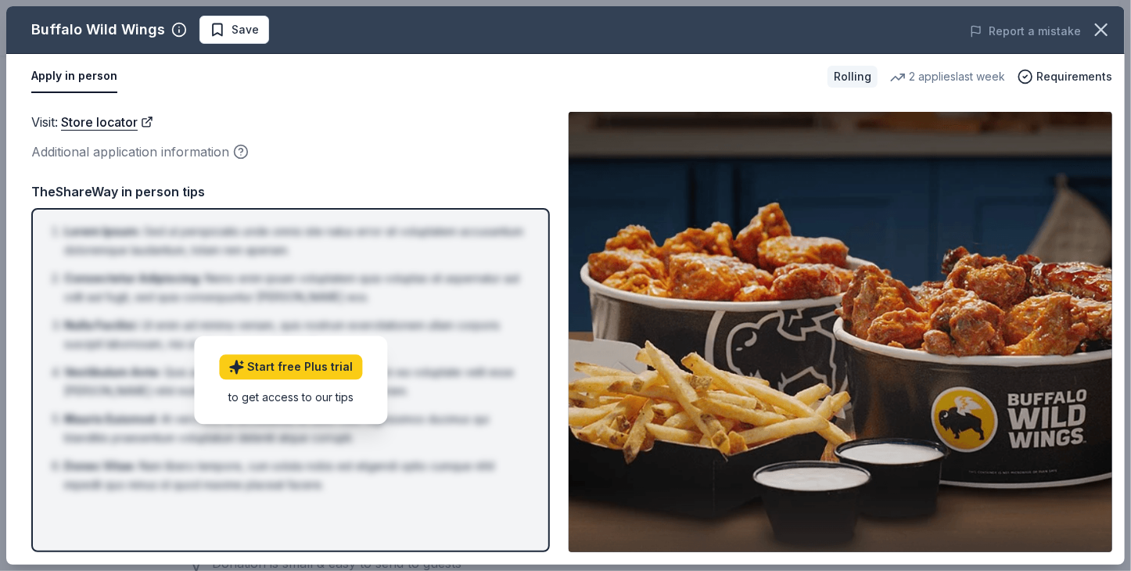
click at [848, 74] on div "Rolling" at bounding box center [853, 77] width 50 height 22
click at [113, 149] on div "Additional application information" at bounding box center [290, 152] width 519 height 20
click at [128, 193] on div "TheShareWay in person tips" at bounding box center [290, 192] width 519 height 20
click at [440, 137] on div "Visit : Store locator Additional application information" at bounding box center [290, 137] width 519 height 51
click at [44, 76] on button "Apply in person" at bounding box center [74, 76] width 86 height 33
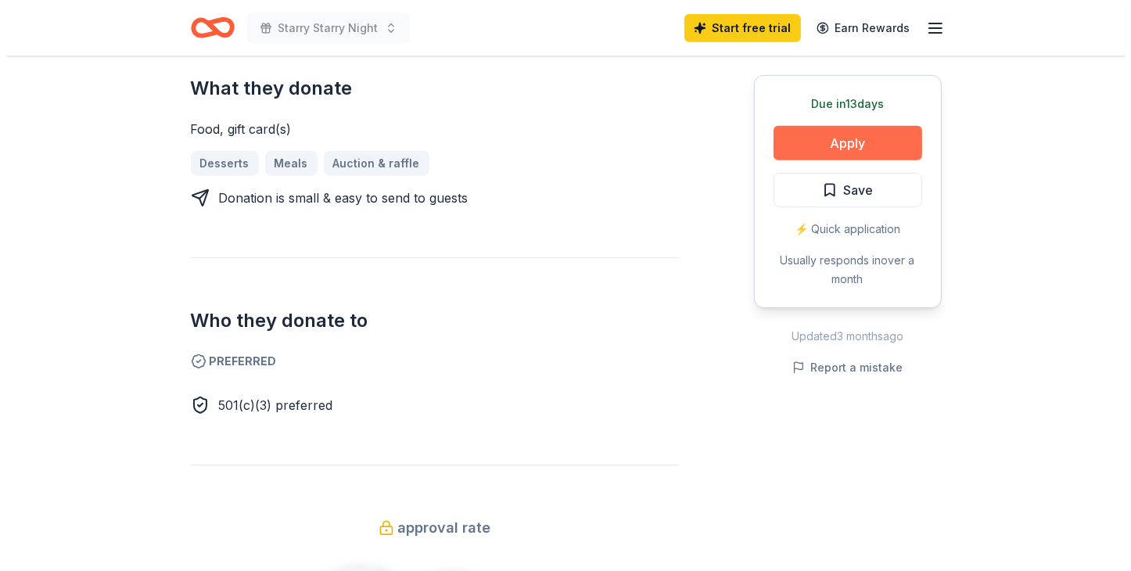
scroll to position [689, 0]
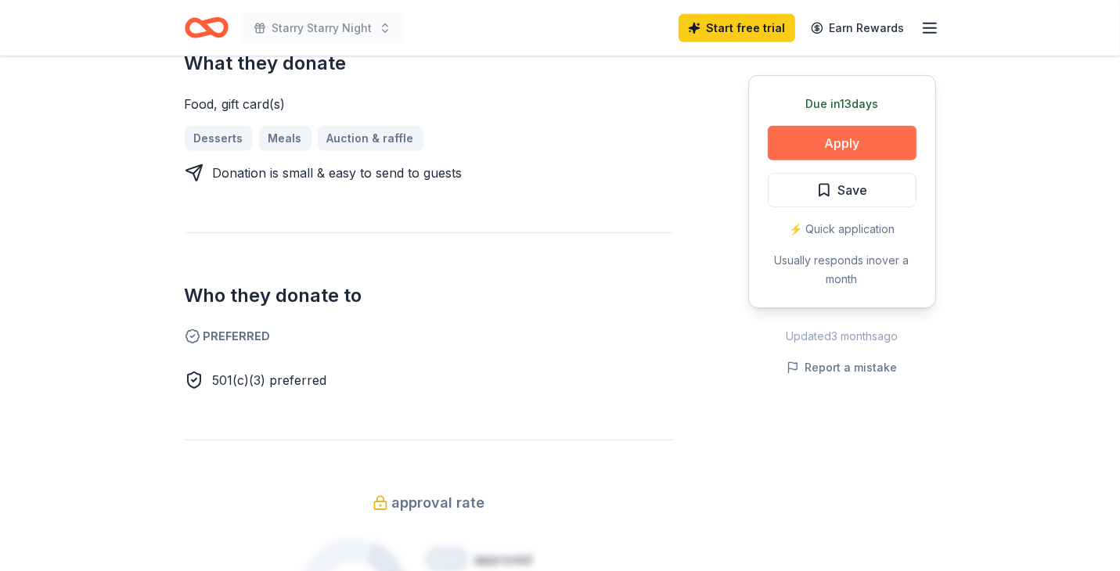
click at [800, 138] on button "Apply" at bounding box center [842, 143] width 149 height 34
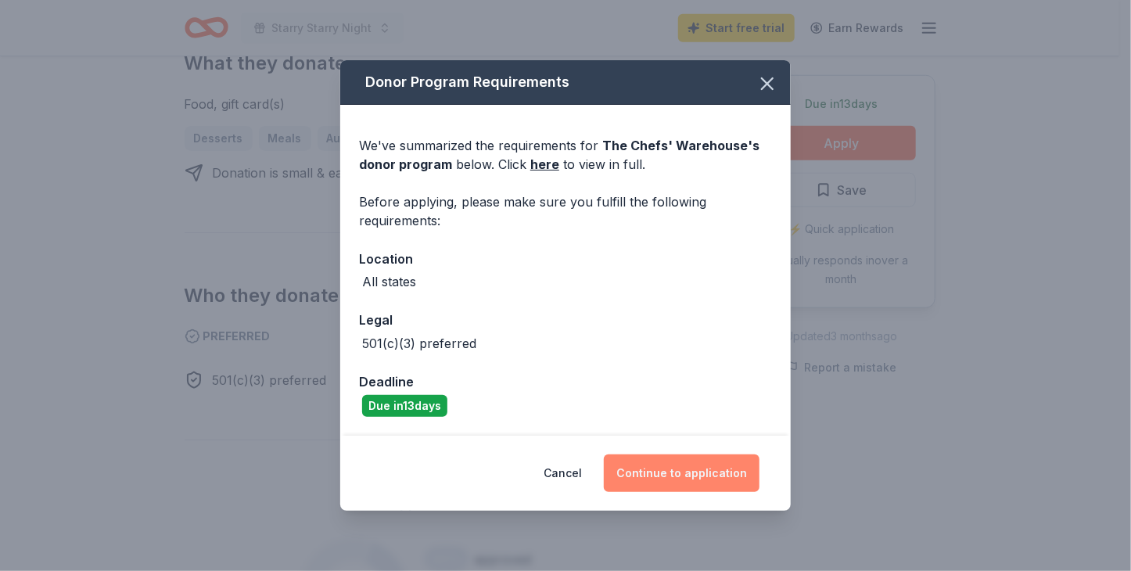
click at [664, 466] on button "Continue to application" at bounding box center [682, 474] width 156 height 38
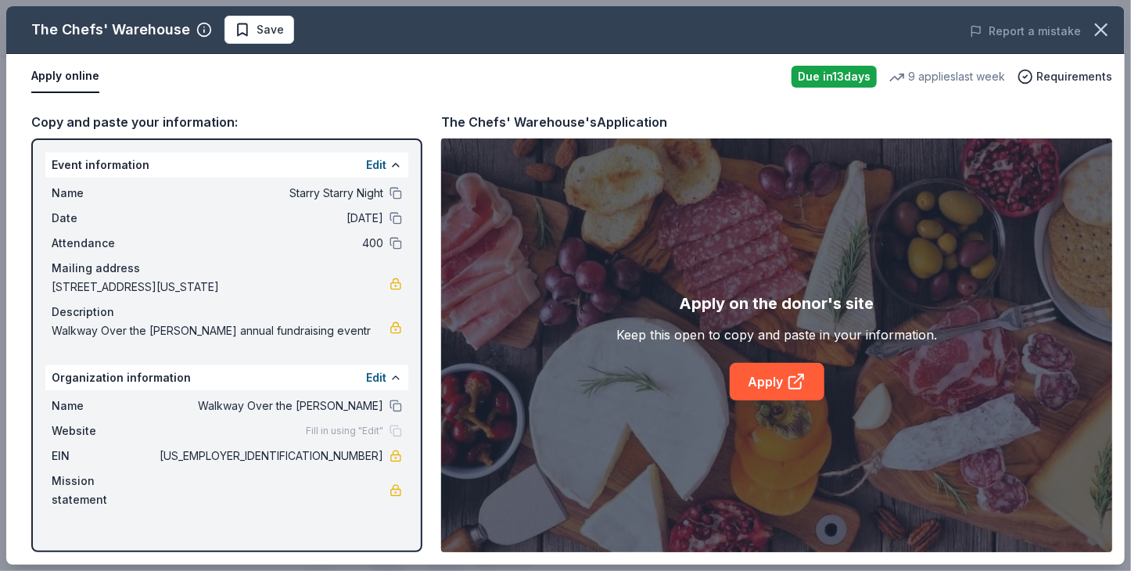
click at [573, 502] on div "Apply on the donor's site Keep this open to copy and paste in your information.…" at bounding box center [776, 345] width 671 height 414
click at [781, 379] on link "Apply" at bounding box center [777, 382] width 95 height 38
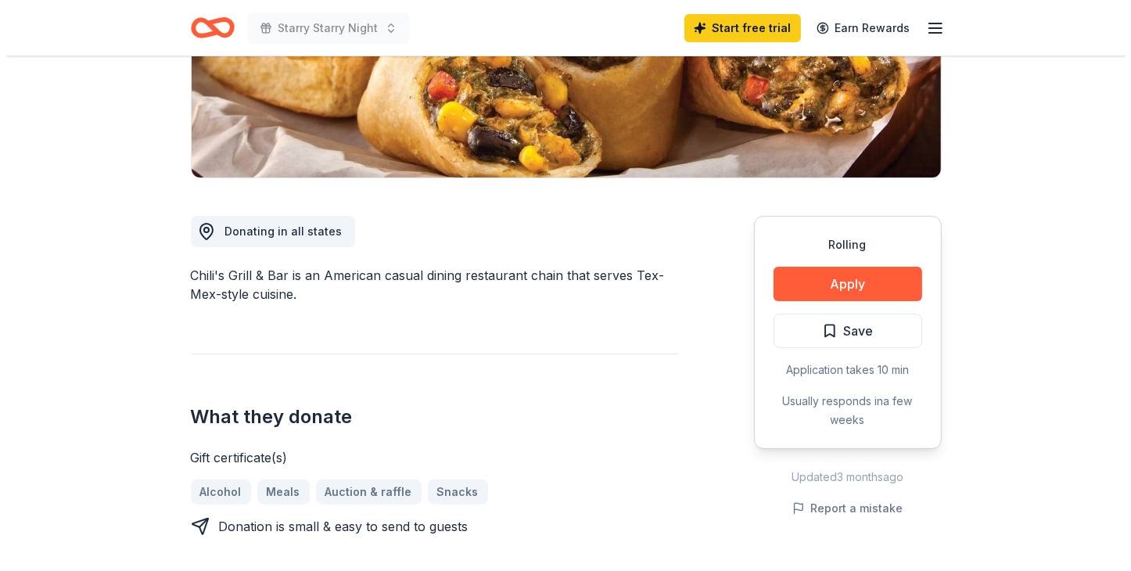
scroll to position [314, 0]
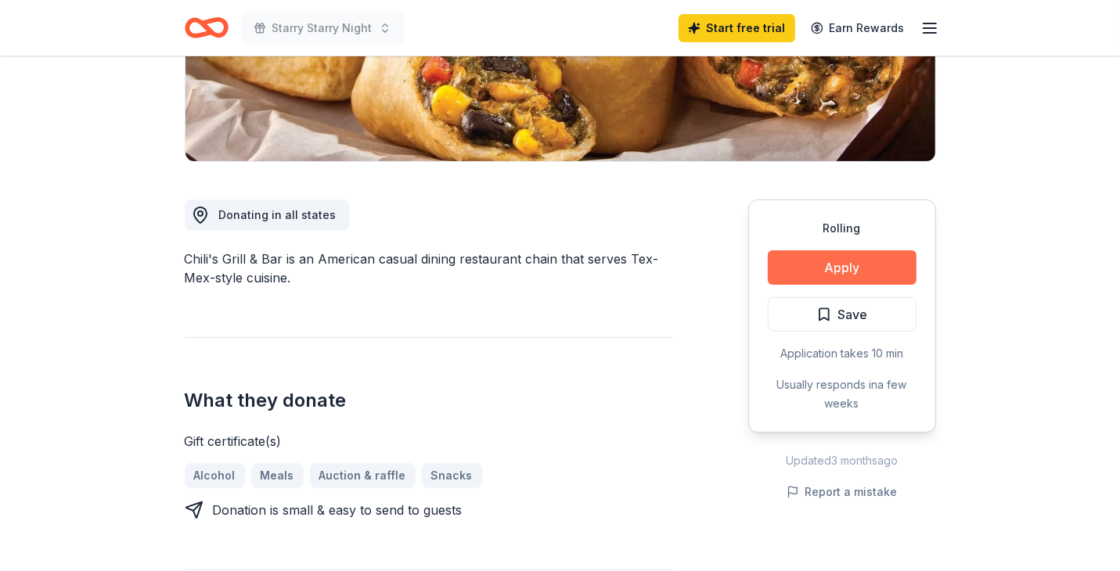
click at [820, 257] on button "Apply" at bounding box center [842, 267] width 149 height 34
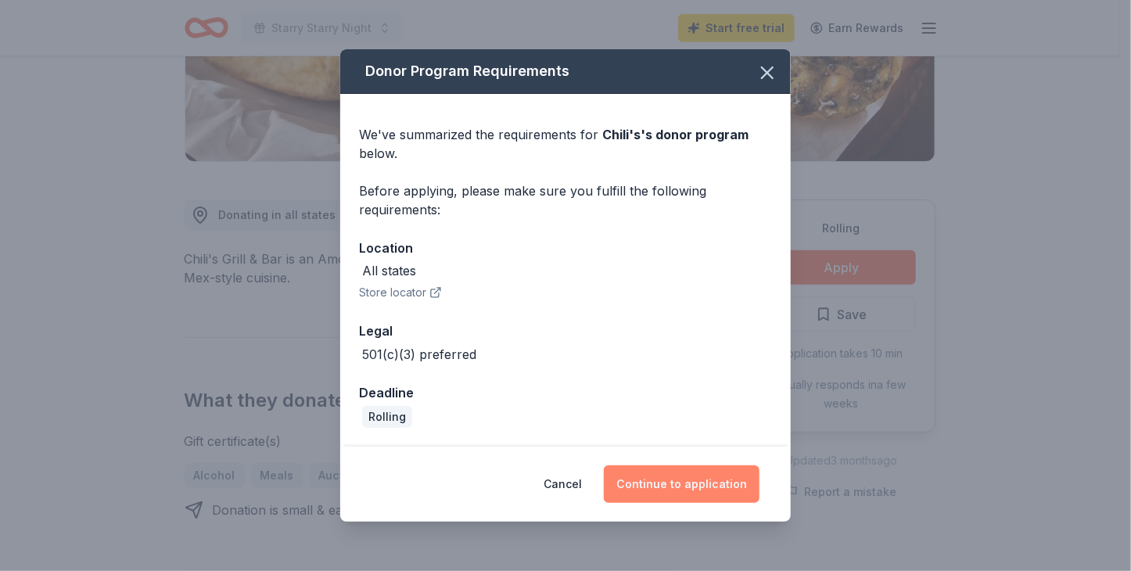
click at [631, 476] on button "Continue to application" at bounding box center [682, 485] width 156 height 38
